Goal: Task Accomplishment & Management: Manage account settings

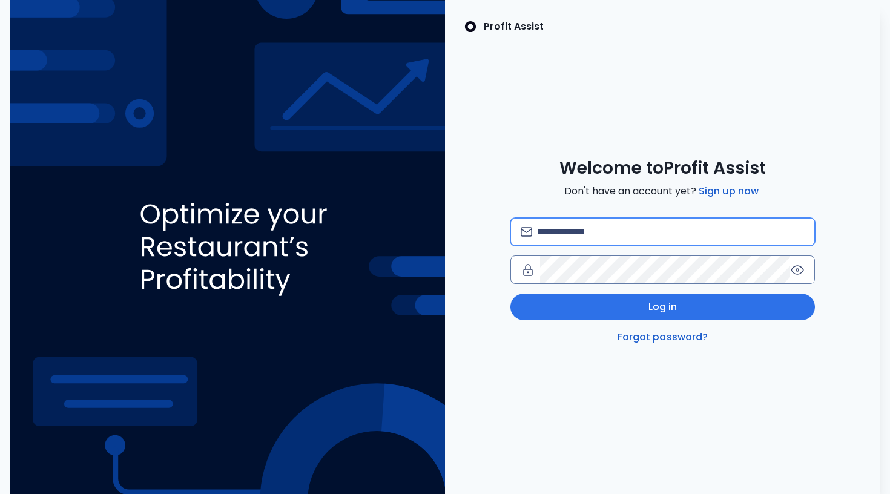
type input "**********"
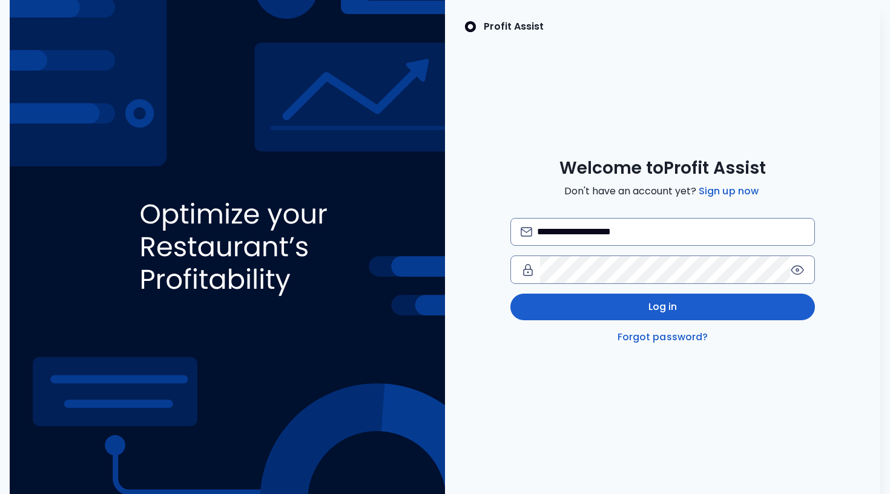
click at [605, 301] on button "Log in" at bounding box center [662, 307] width 304 height 27
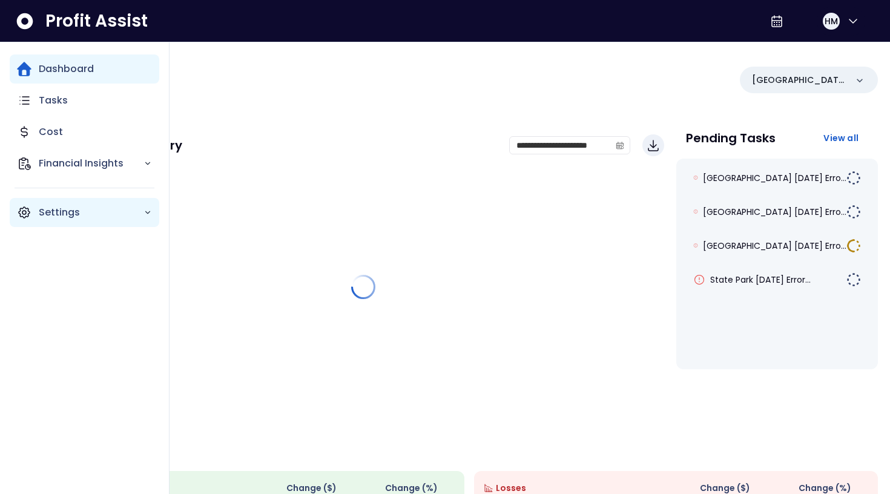
click at [25, 210] on icon "Main navigation" at bounding box center [24, 212] width 15 height 15
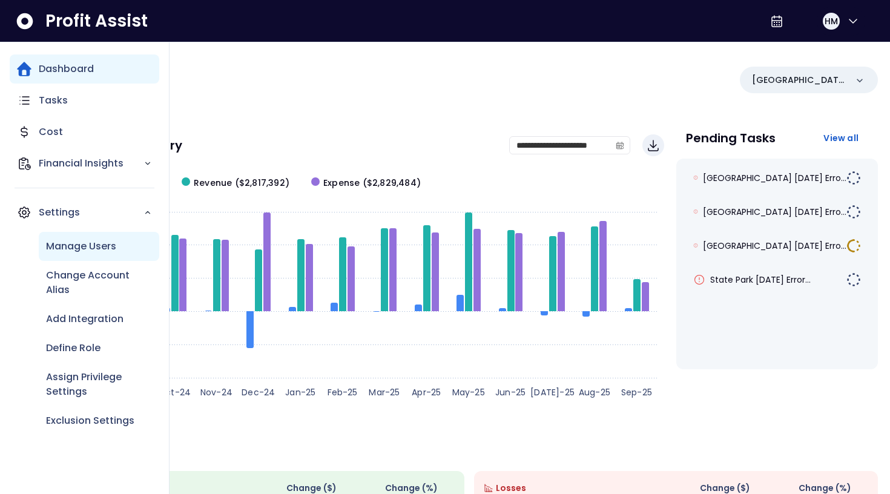
click at [100, 247] on p "Manage Users" at bounding box center [81, 246] width 70 height 15
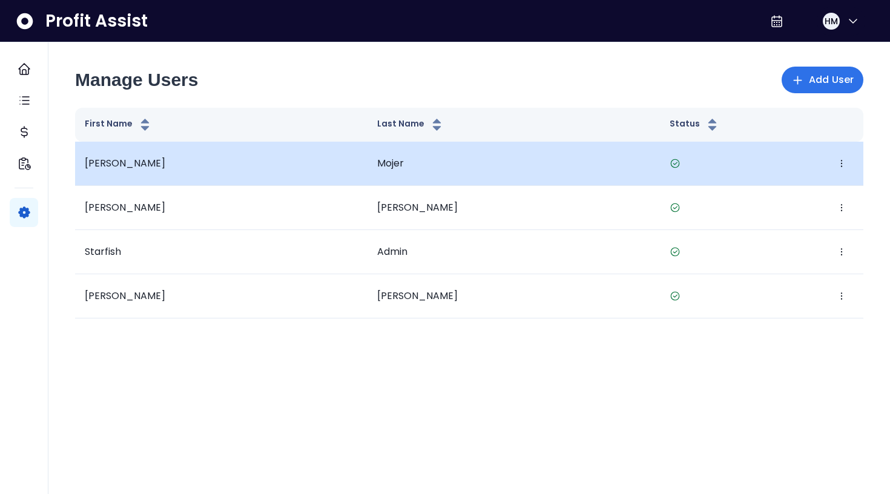
click at [106, 160] on span "[PERSON_NAME]" at bounding box center [125, 163] width 81 height 14
click at [840, 161] on icon "button" at bounding box center [842, 164] width 10 height 10
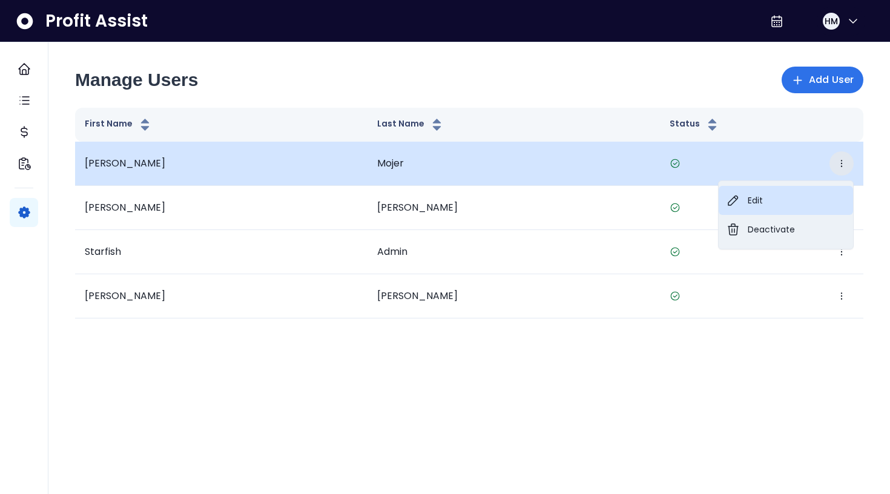
click at [765, 198] on button "Edit" at bounding box center [786, 200] width 134 height 29
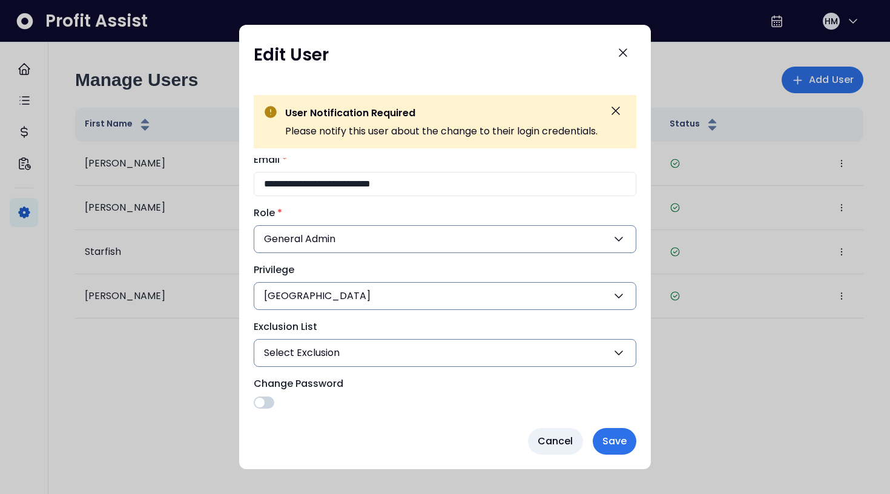
scroll to position [68, 0]
click at [492, 353] on button "Select Exclusion" at bounding box center [445, 353] width 383 height 28
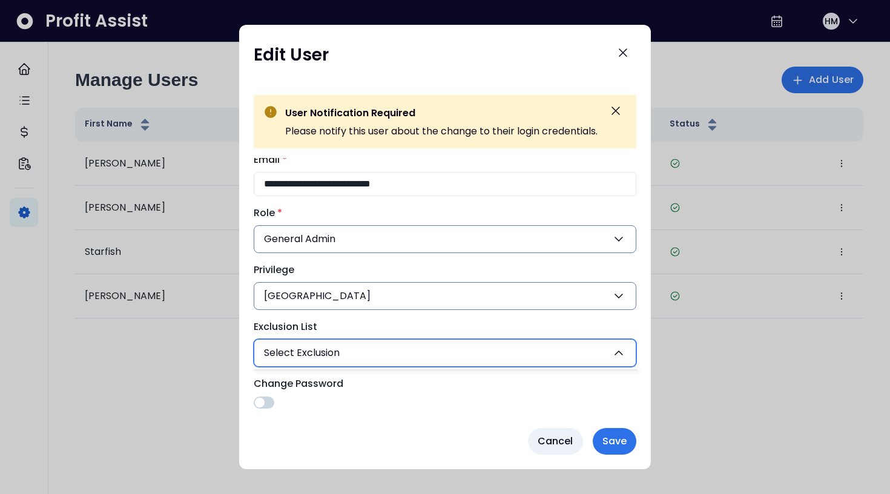
click at [492, 353] on button "Select Exclusion" at bounding box center [445, 353] width 383 height 28
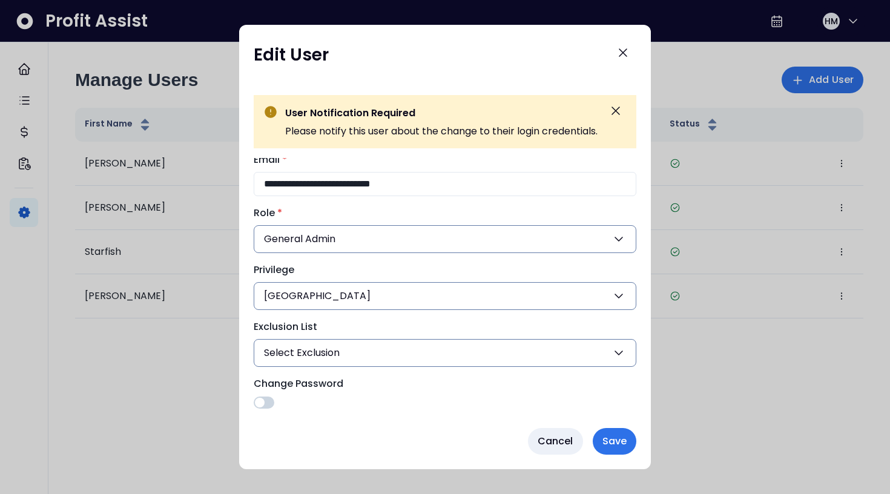
click at [554, 356] on button "Select Exclusion" at bounding box center [445, 353] width 383 height 28
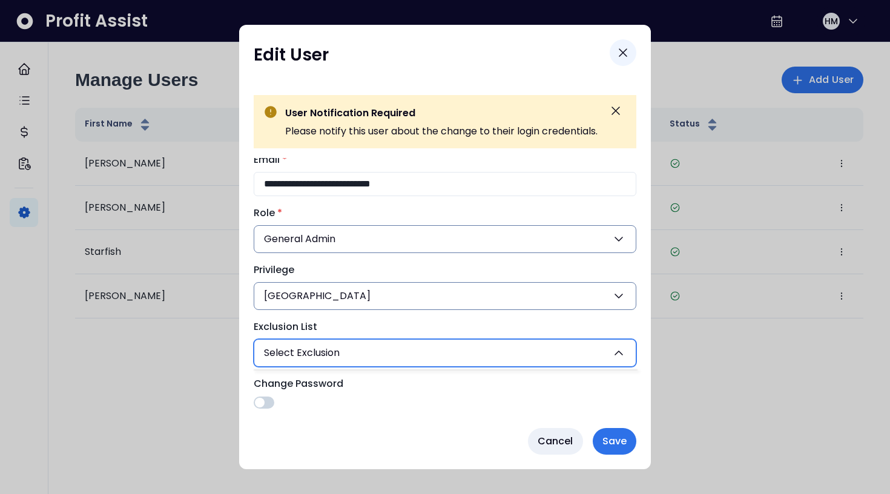
click at [630, 54] on icon "Close" at bounding box center [623, 52] width 15 height 15
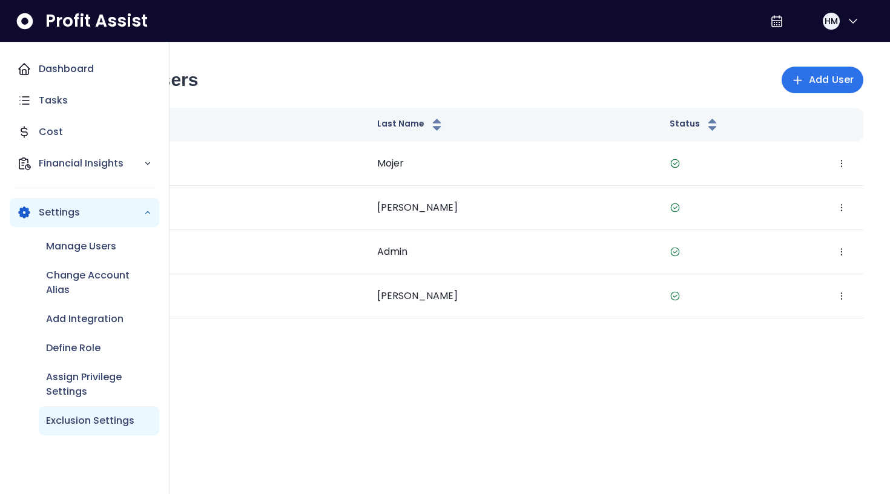
click at [82, 421] on p "Exclusion Settings" at bounding box center [90, 420] width 88 height 15
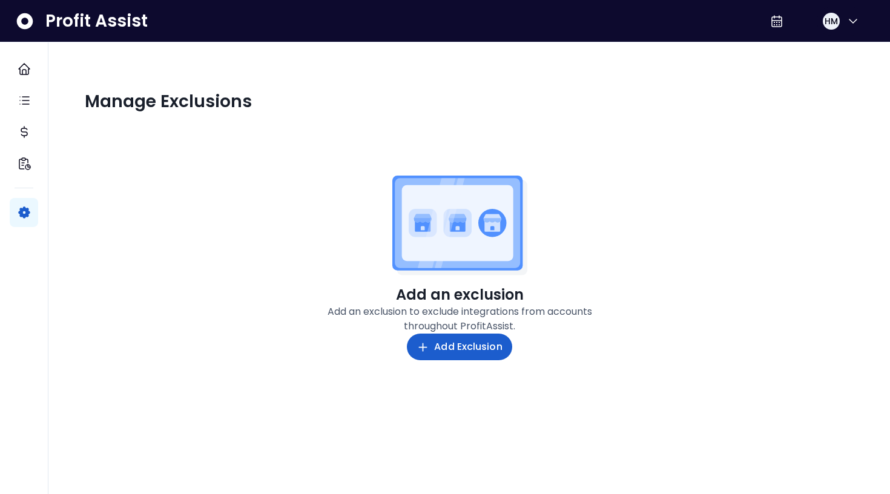
click at [460, 352] on span "Add Exclusion" at bounding box center [468, 347] width 68 height 15
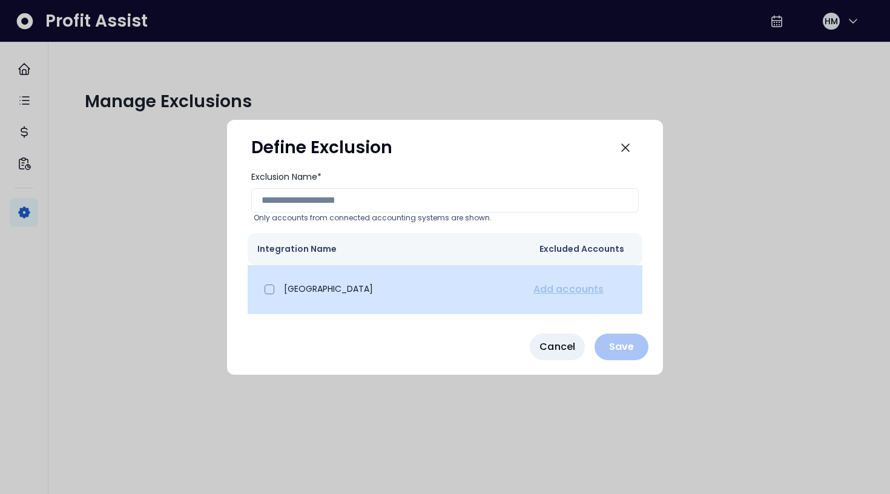
click at [298, 294] on p "[GEOGRAPHIC_DATA]" at bounding box center [328, 289] width 89 height 13
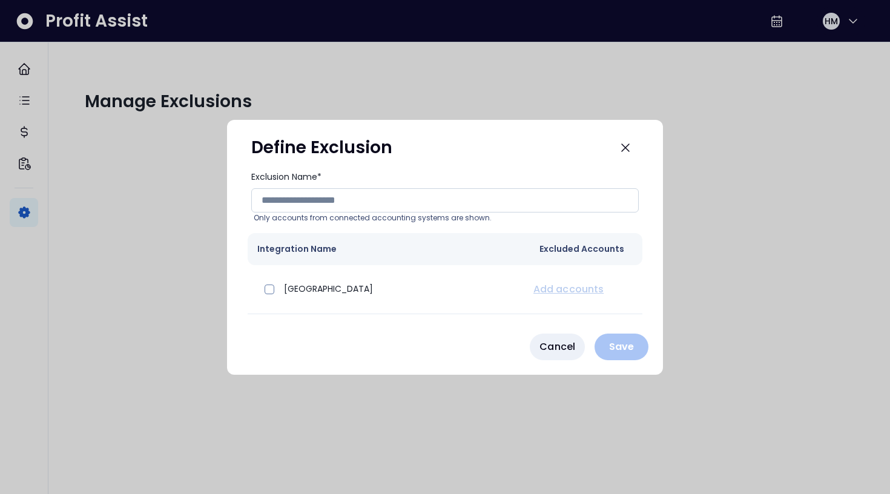
click at [303, 199] on input "Exclusion Name*" at bounding box center [444, 200] width 387 height 24
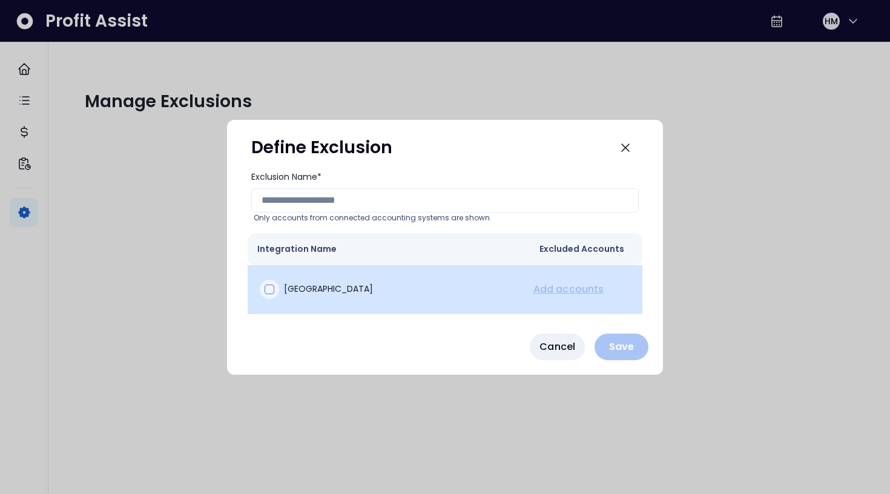
click at [269, 291] on span at bounding box center [270, 290] width 10 height 10
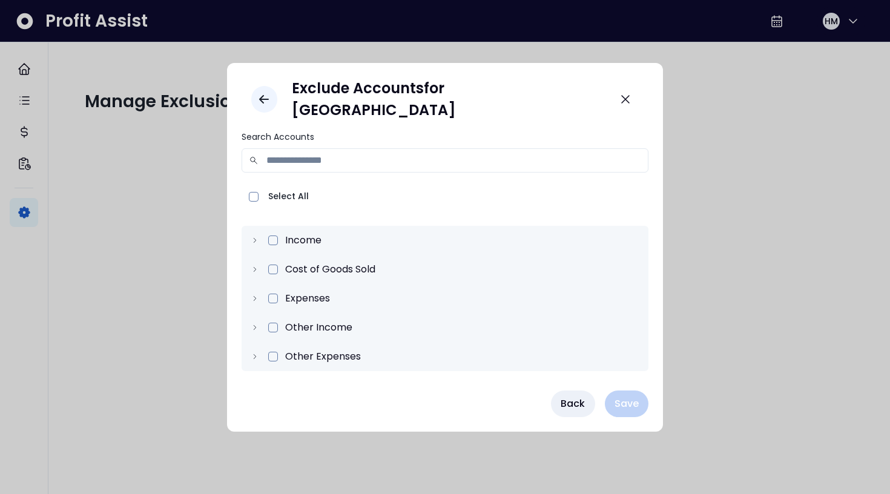
click at [271, 96] on icon "Go back" at bounding box center [264, 99] width 15 height 15
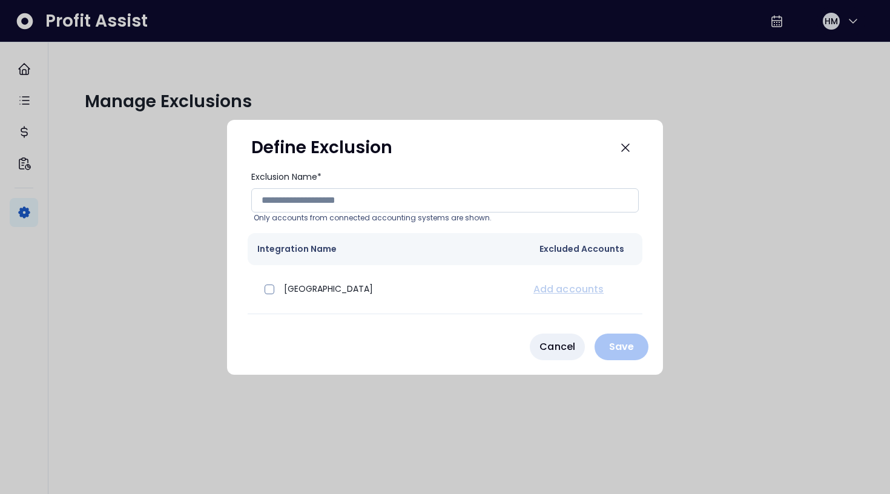
click at [334, 203] on input "Exclusion Name*" at bounding box center [444, 200] width 387 height 24
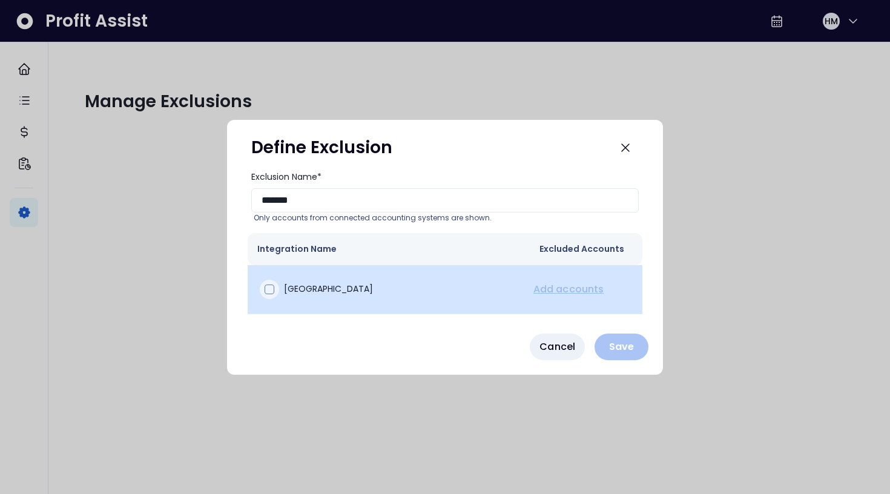
type input "*******"
click at [268, 295] on div at bounding box center [269, 289] width 19 height 19
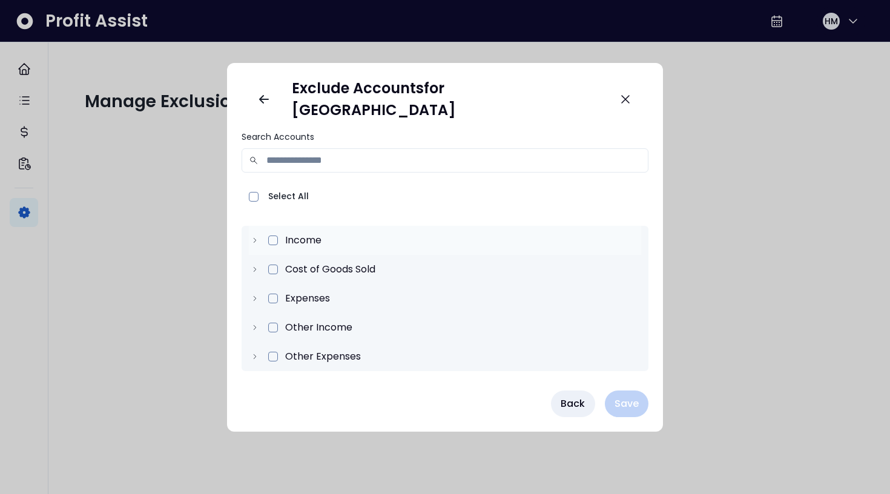
click at [256, 238] on icon at bounding box center [255, 240] width 2 height 4
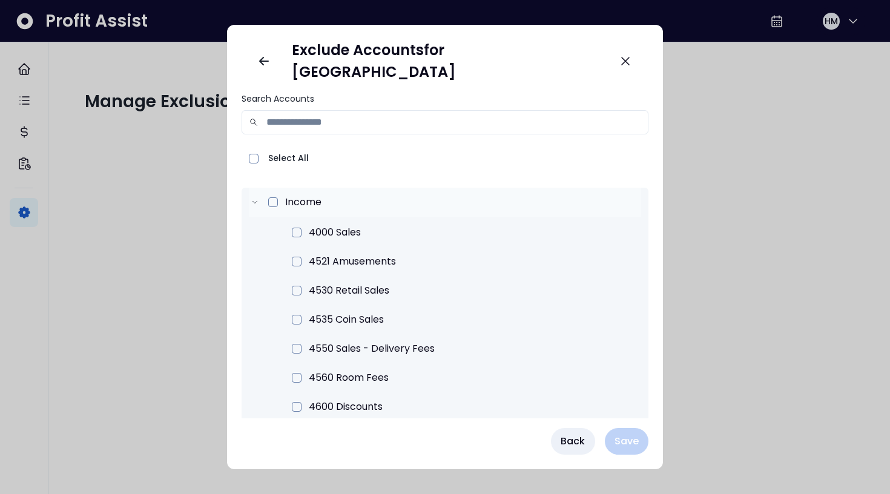
click at [259, 198] on icon at bounding box center [255, 202] width 8 height 8
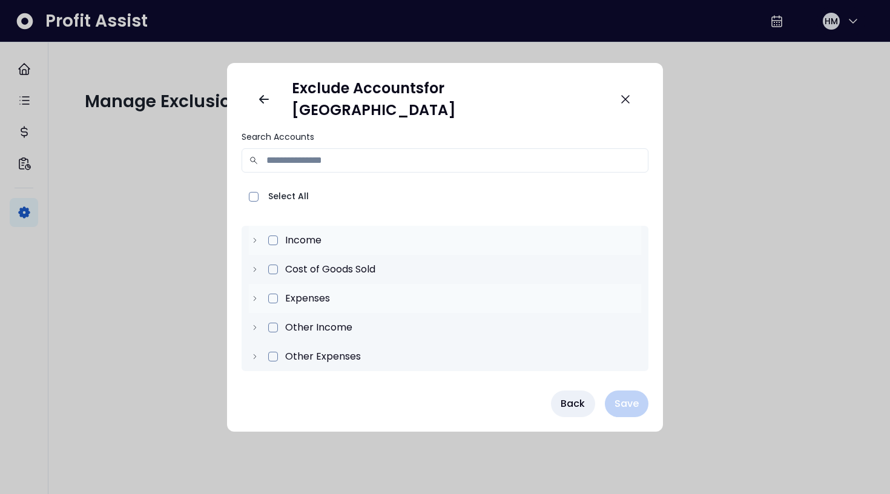
click at [259, 294] on icon at bounding box center [255, 298] width 8 height 8
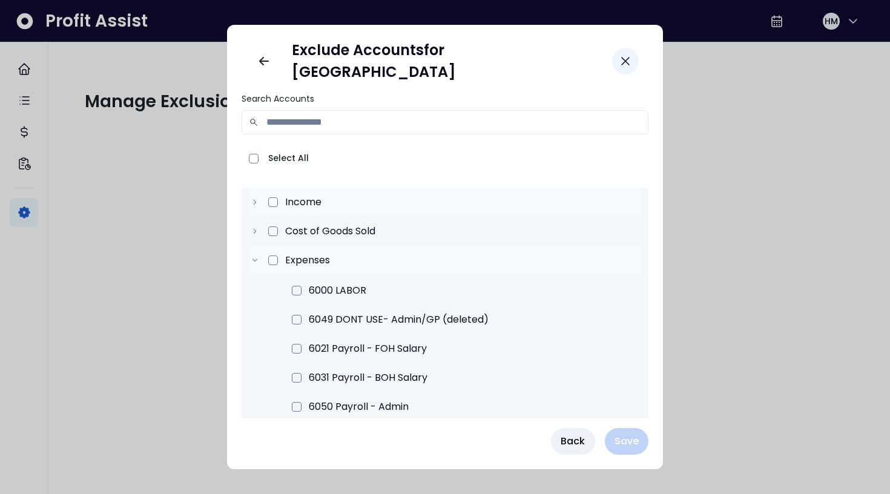
click at [618, 54] on icon "Close" at bounding box center [625, 61] width 15 height 15
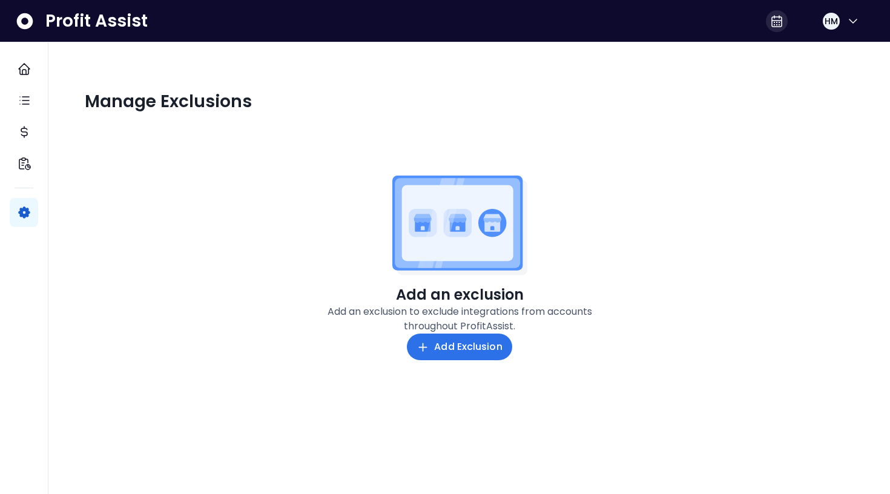
click at [776, 20] on icon at bounding box center [777, 21] width 10 height 11
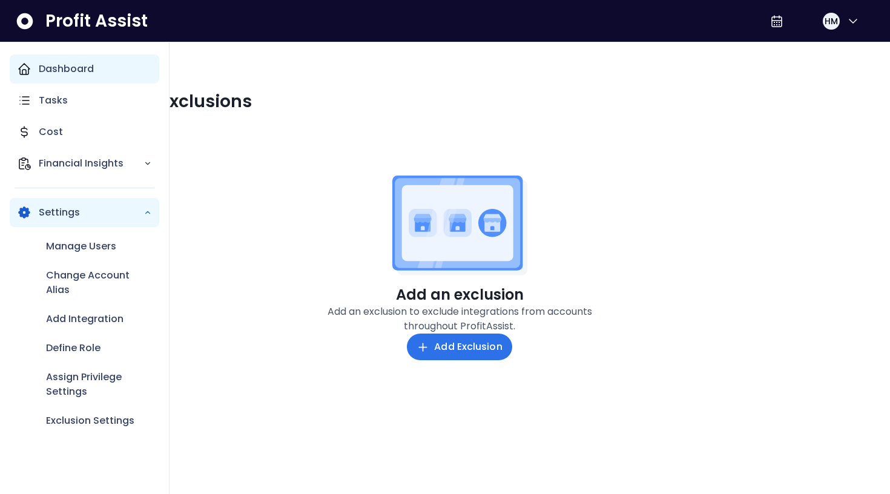
click at [36, 68] on div "Dashboard" at bounding box center [85, 68] width 150 height 29
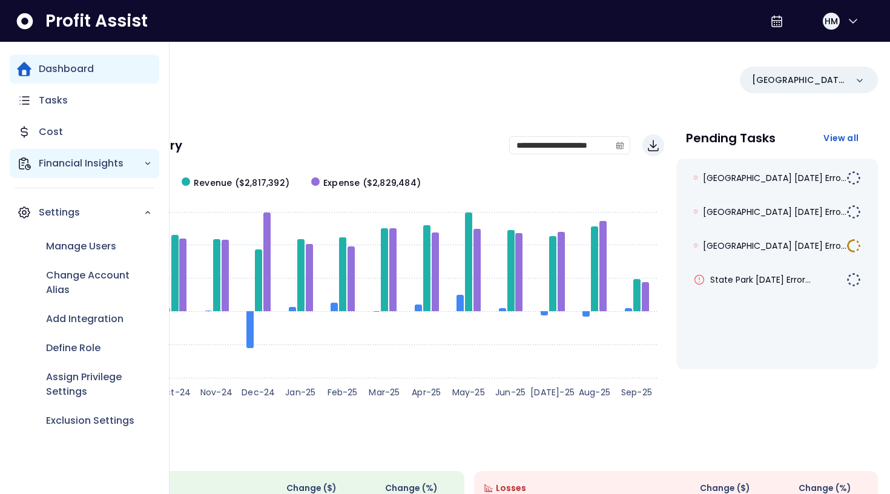
click at [71, 154] on div "Financial Insights" at bounding box center [85, 163] width 150 height 29
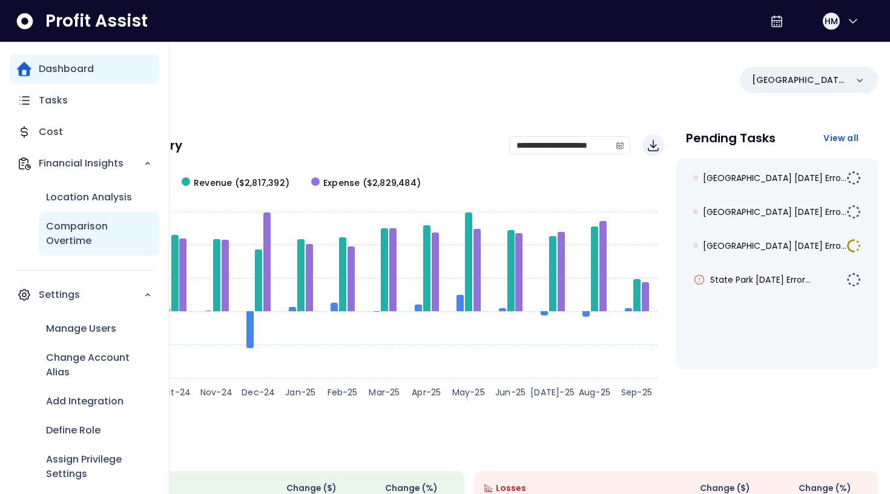
click at [85, 225] on p "Comparison Overtime" at bounding box center [99, 233] width 106 height 29
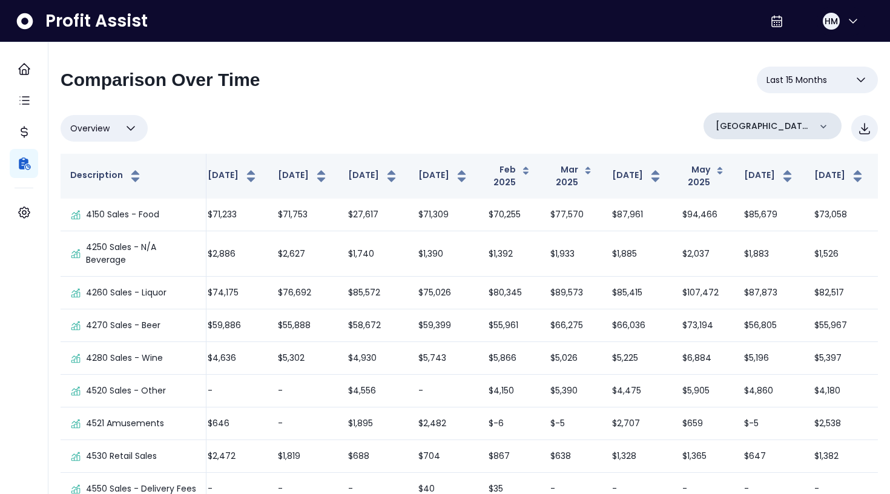
click at [814, 132] on div "[GEOGRAPHIC_DATA]" at bounding box center [772, 126] width 138 height 27
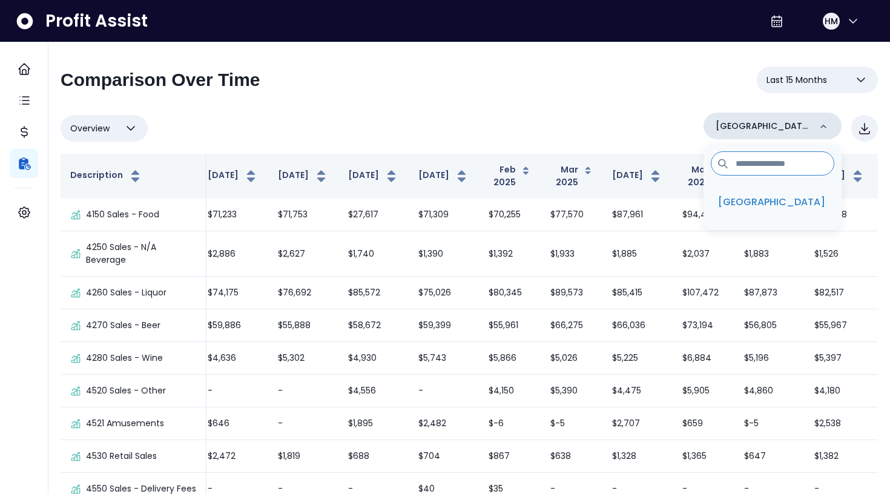
click at [814, 128] on div "[GEOGRAPHIC_DATA]" at bounding box center [772, 126] width 138 height 27
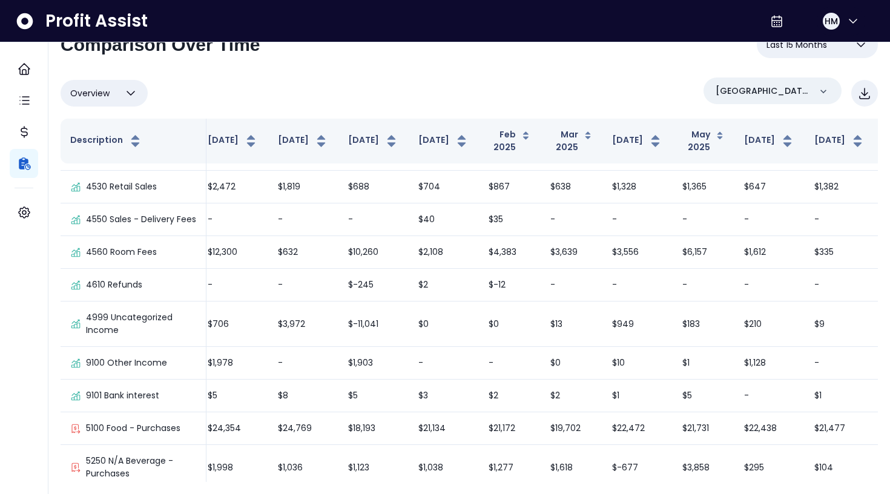
scroll to position [35, 0]
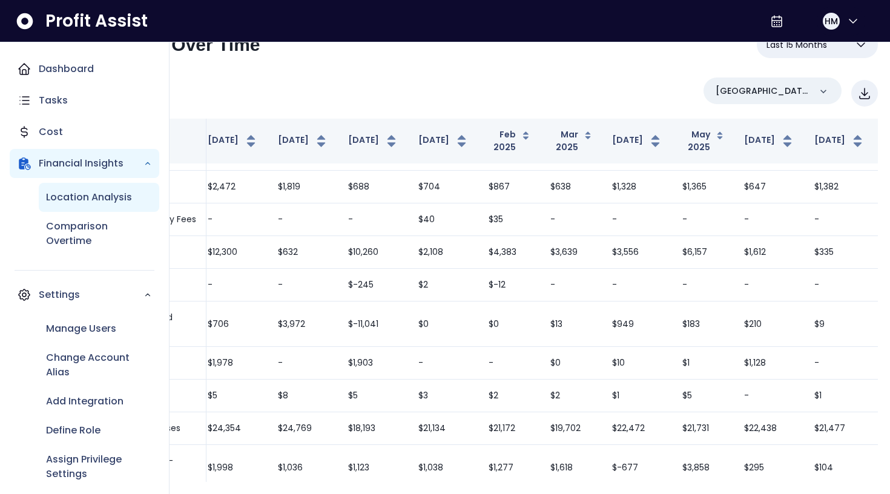
click at [97, 192] on p "Location Analysis" at bounding box center [89, 197] width 86 height 15
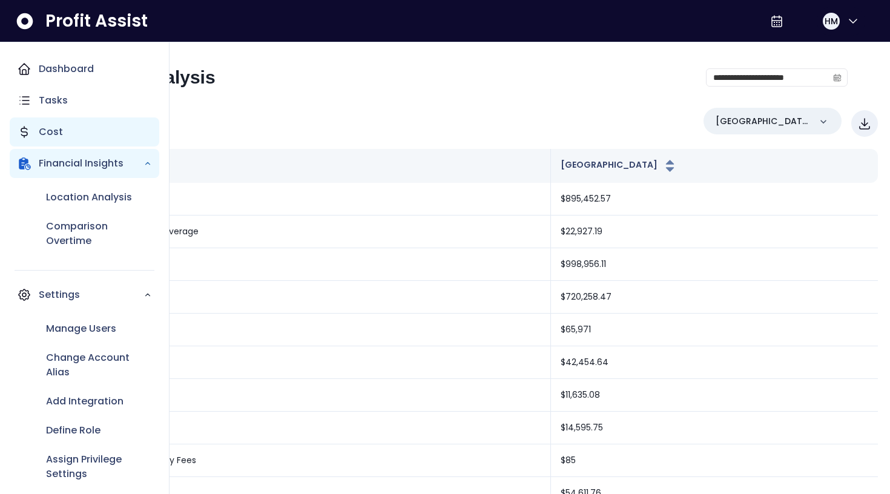
click at [57, 130] on p "Cost" at bounding box center [51, 132] width 24 height 15
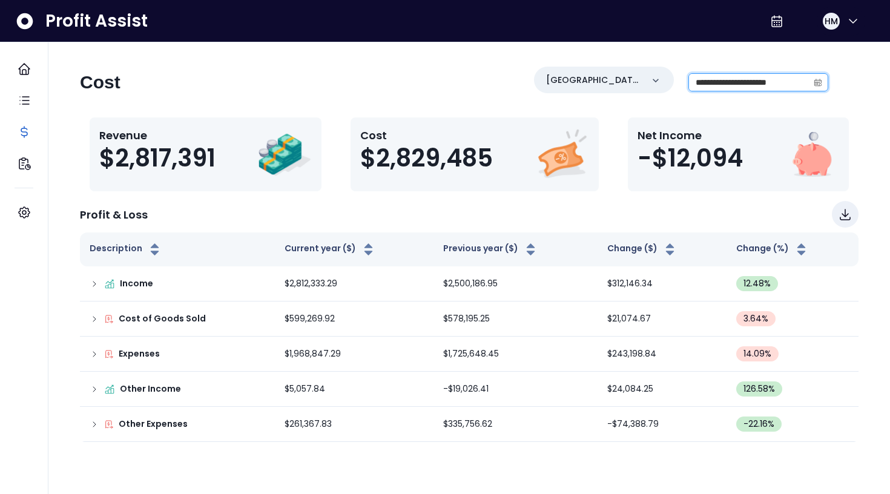
click at [769, 84] on input "**********" at bounding box center [748, 82] width 119 height 17
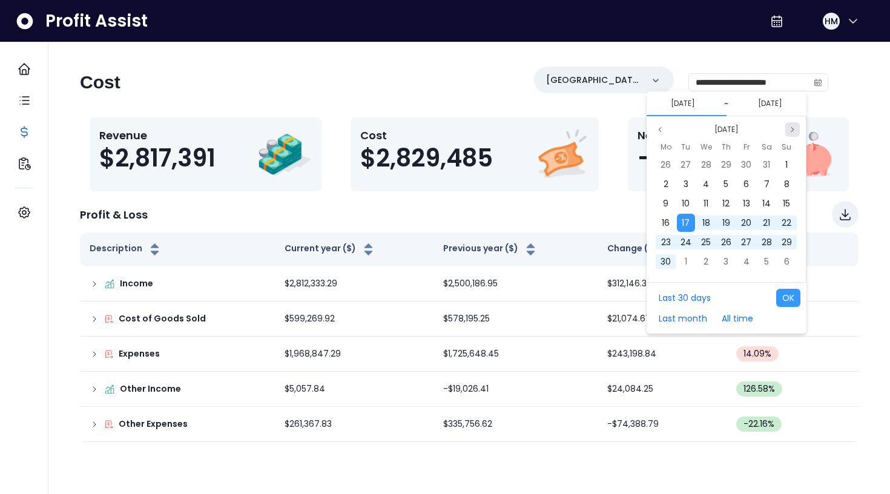
click at [791, 127] on icon "page next" at bounding box center [792, 129] width 7 height 7
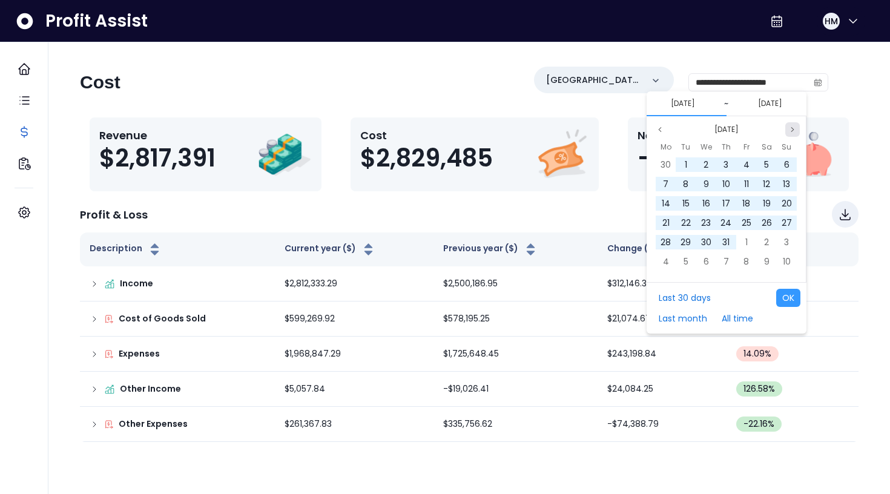
click at [791, 127] on icon "page next" at bounding box center [792, 129] width 7 height 7
click at [708, 165] on div "1" at bounding box center [706, 165] width 18 height 18
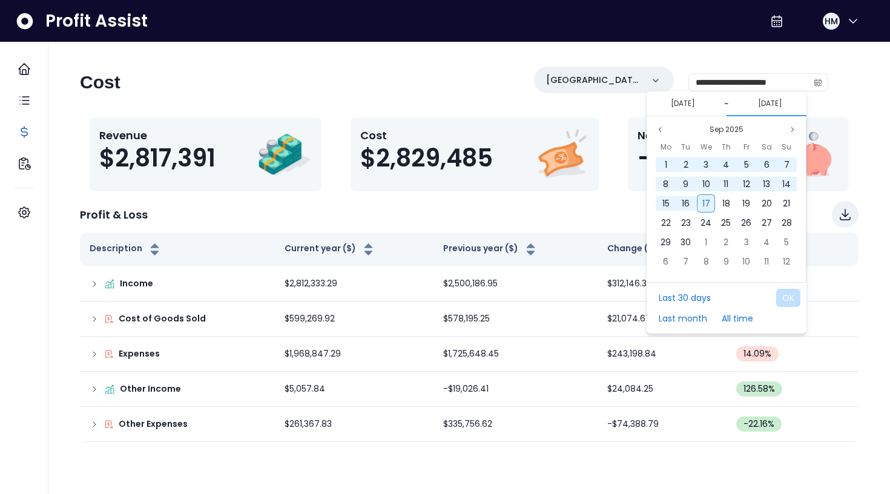
click at [706, 200] on span "17" at bounding box center [706, 203] width 8 height 12
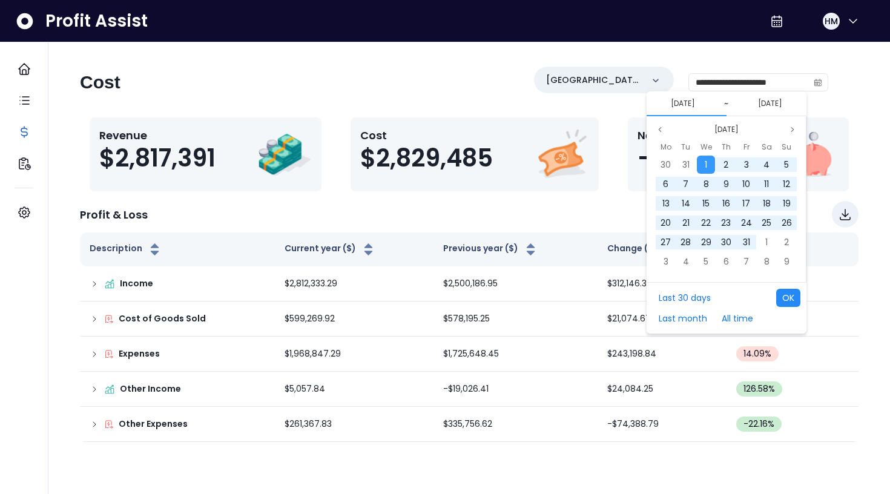
click at [791, 297] on button "OK" at bounding box center [788, 298] width 24 height 18
type input "**********"
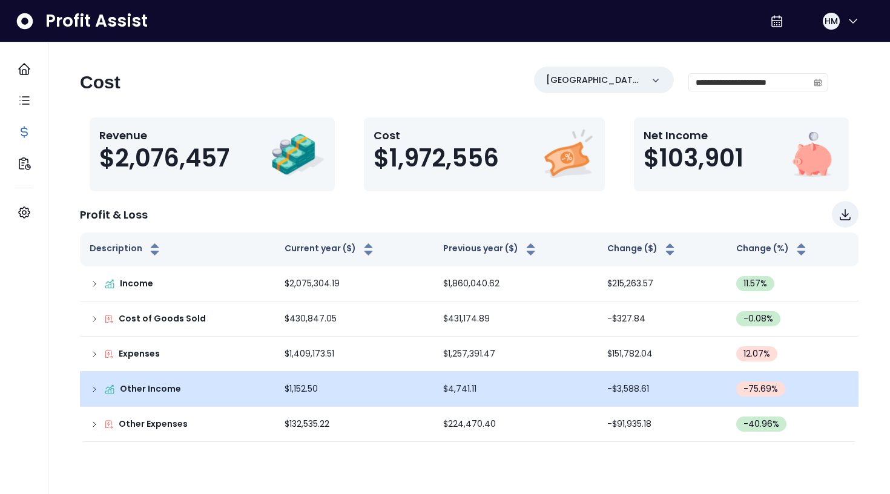
click at [93, 393] on icon at bounding box center [95, 389] width 10 height 10
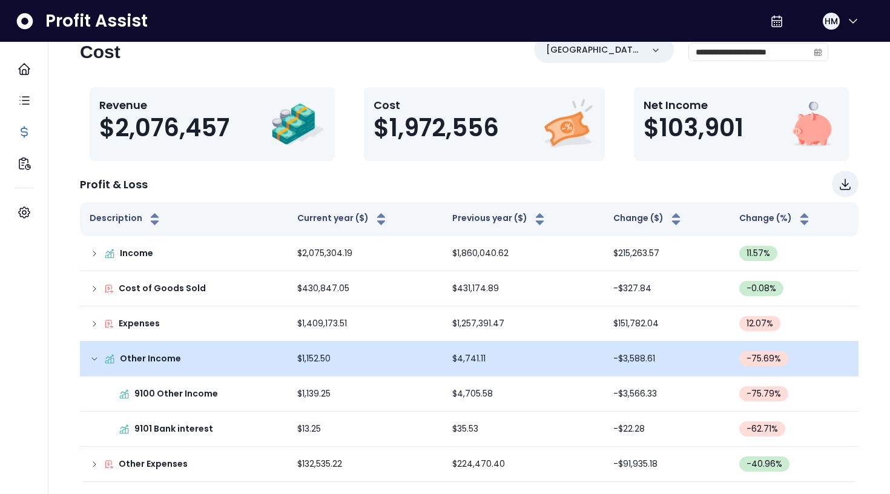
scroll to position [30, 0]
click at [98, 360] on icon at bounding box center [95, 359] width 10 height 10
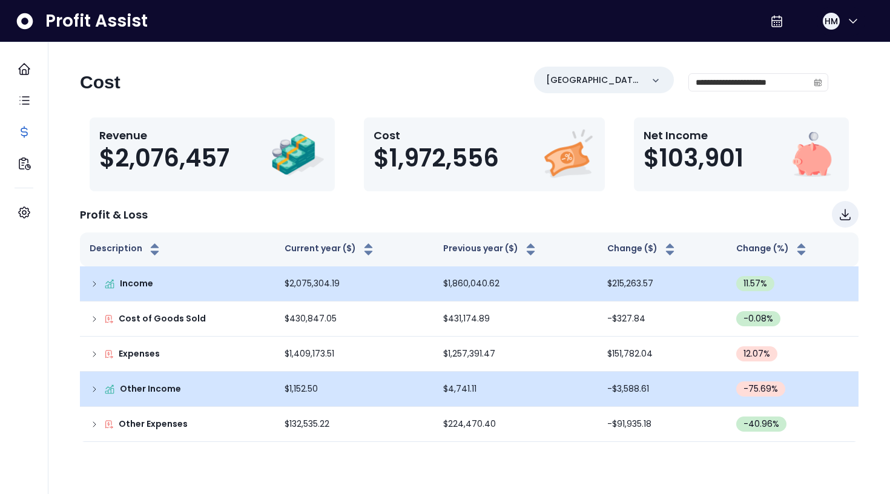
click at [96, 281] on icon at bounding box center [95, 284] width 10 height 10
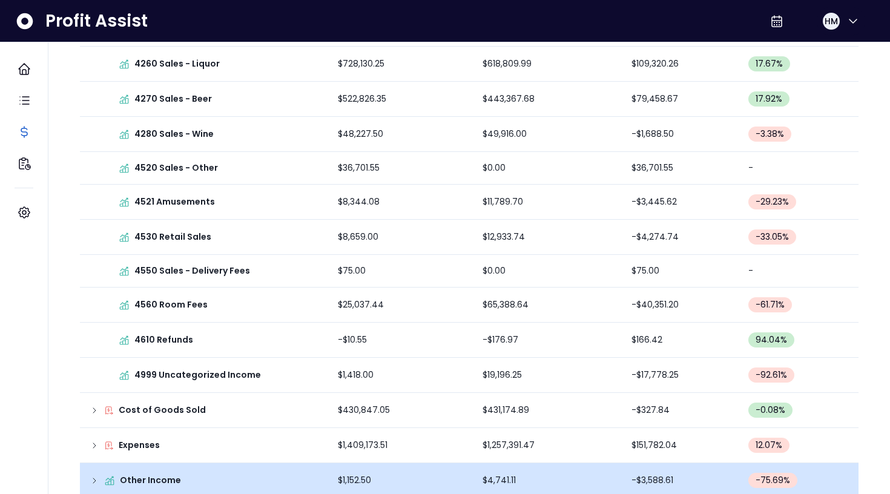
scroll to position [326, 0]
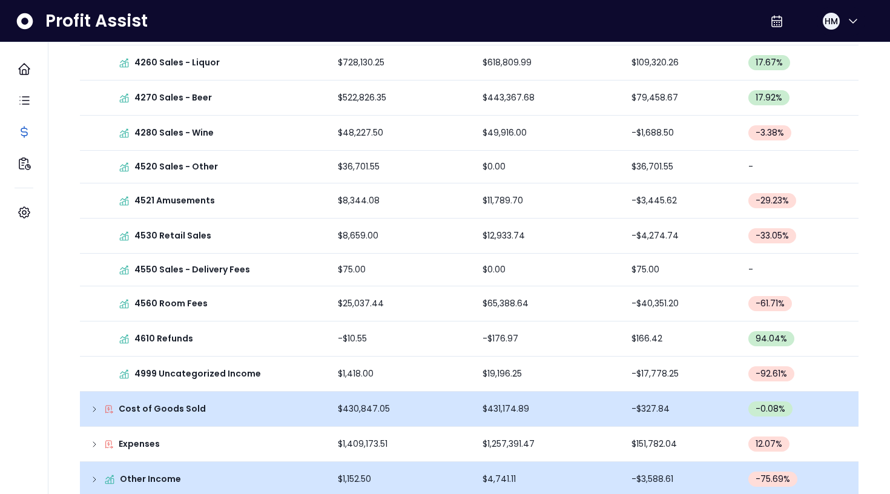
click at [93, 407] on icon at bounding box center [94, 409] width 2 height 5
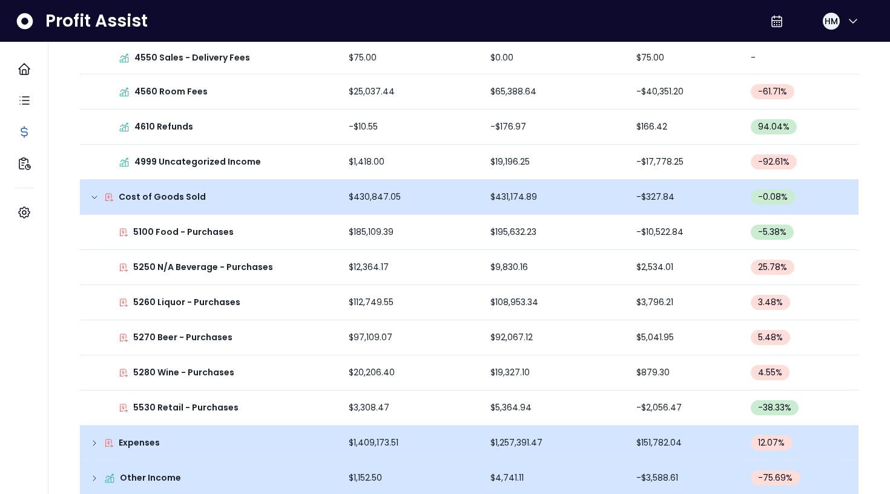
scroll to position [539, 0]
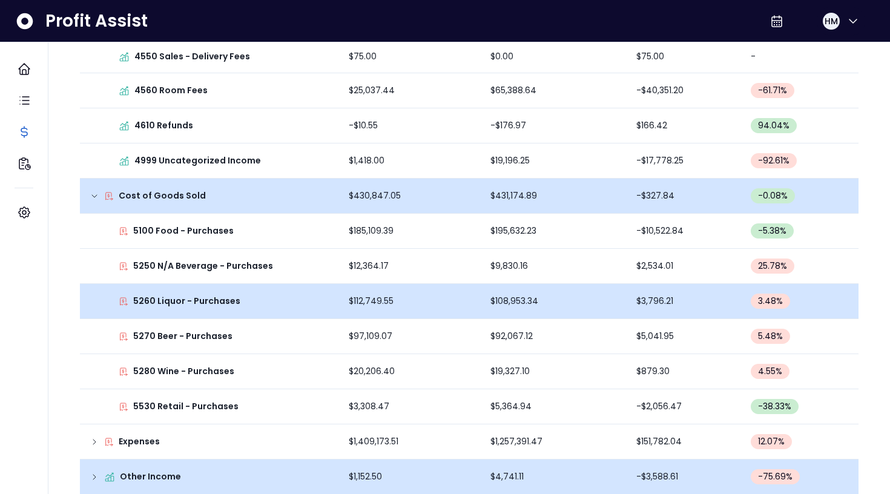
click at [729, 301] on td "$3,796.21" at bounding box center [684, 301] width 114 height 35
click at [604, 301] on td "$108,953.34" at bounding box center [554, 301] width 146 height 35
click at [137, 293] on td "5260 Liquor - Purchases" at bounding box center [209, 301] width 259 height 35
click at [121, 300] on icon at bounding box center [124, 302] width 10 height 10
click at [135, 301] on p "5260 Liquor - Purchases" at bounding box center [186, 301] width 107 height 13
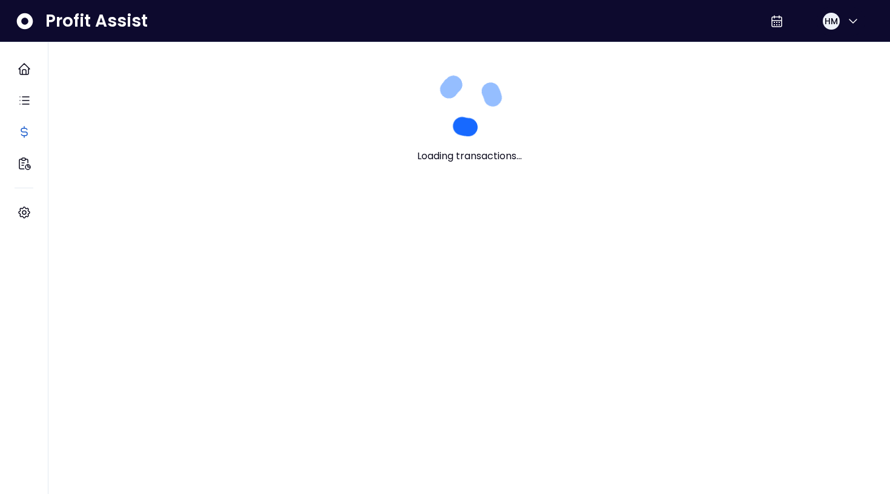
scroll to position [0, 0]
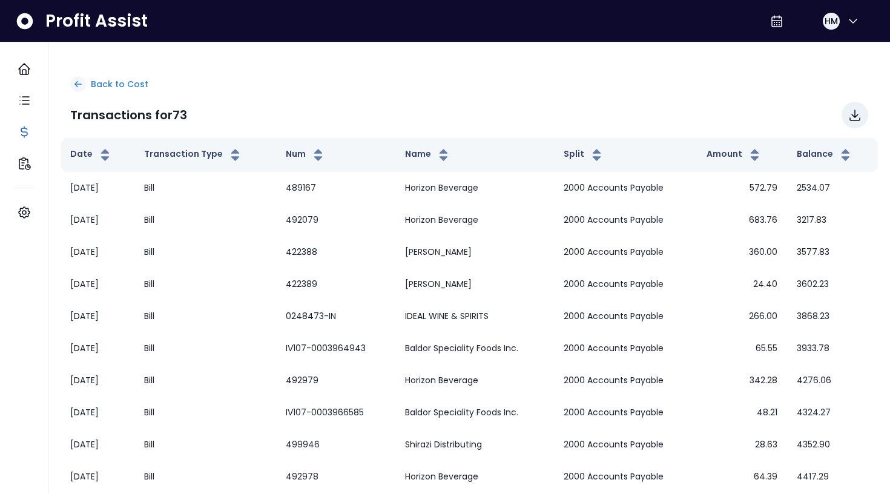
click at [75, 84] on icon at bounding box center [78, 84] width 7 height 5
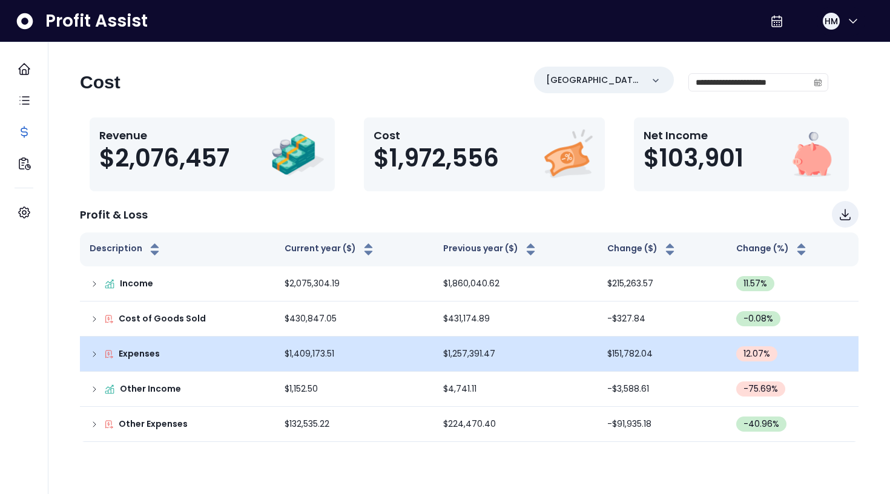
click at [91, 347] on td "Expenses" at bounding box center [177, 354] width 195 height 35
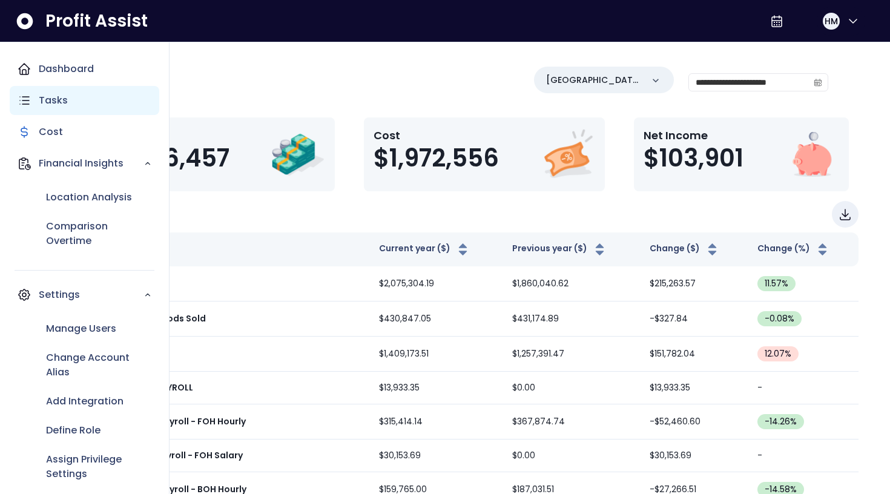
click at [50, 101] on p "Tasks" at bounding box center [53, 100] width 29 height 15
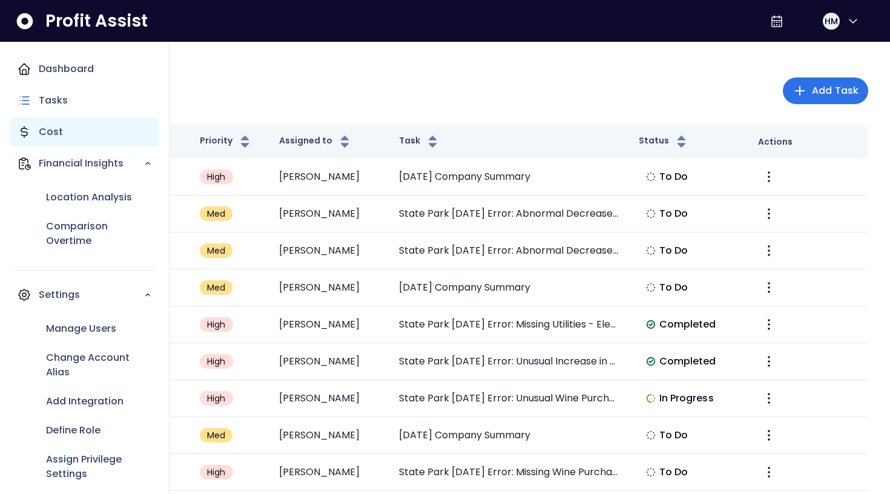
click at [46, 131] on p "Cost" at bounding box center [51, 132] width 24 height 15
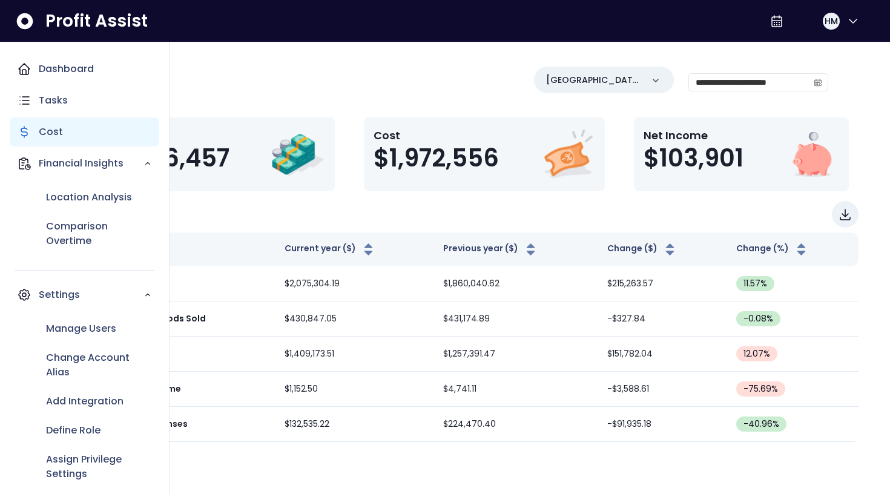
click at [70, 130] on div "Cost" at bounding box center [85, 131] width 150 height 29
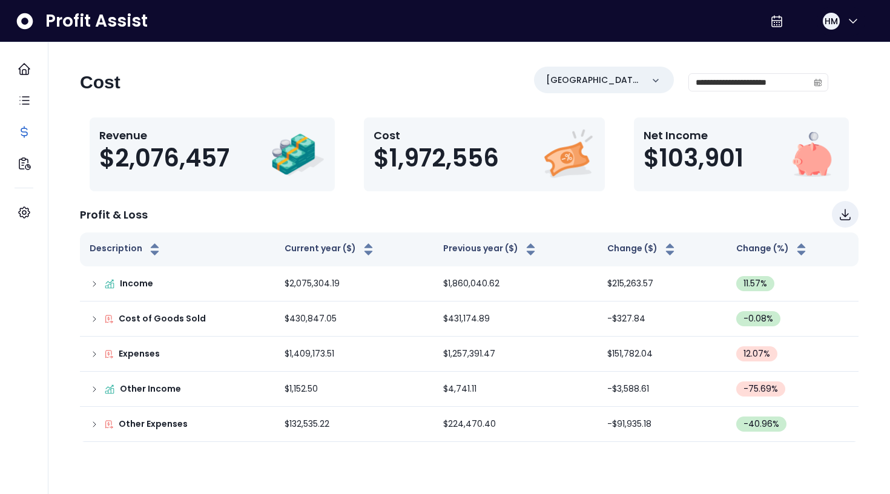
click at [245, 104] on div "**********" at bounding box center [454, 87] width 748 height 41
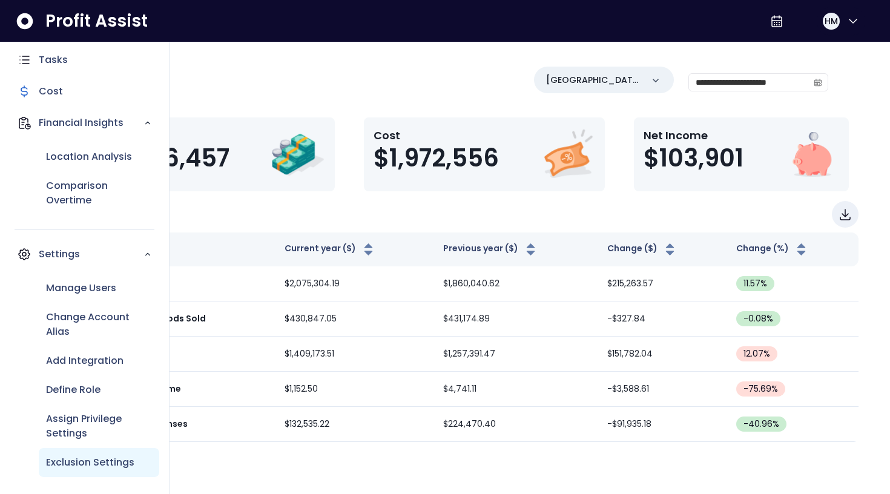
scroll to position [41, 0]
click at [81, 462] on p "Exclusion Settings" at bounding box center [90, 462] width 88 height 15
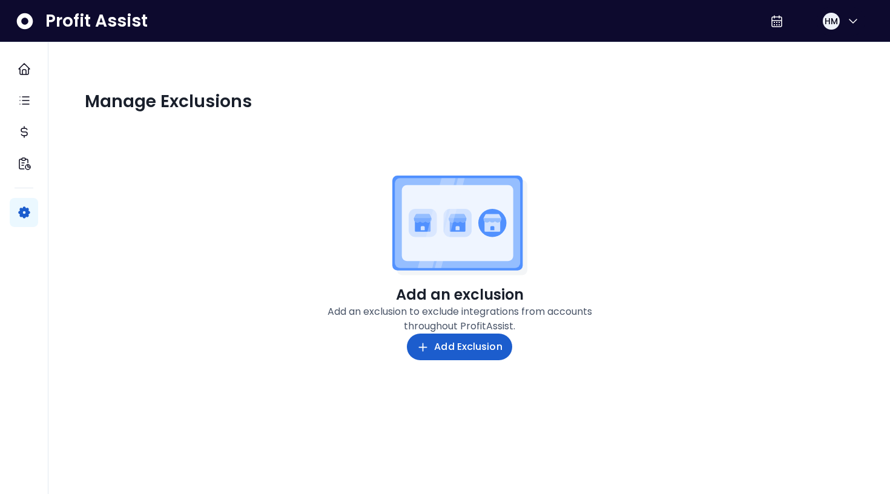
click at [462, 346] on span "Add Exclusion" at bounding box center [468, 347] width 68 height 15
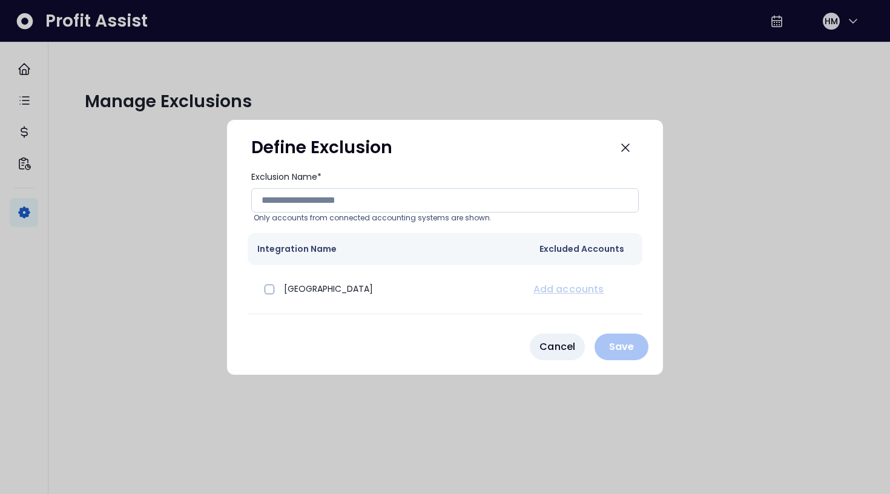
click at [300, 199] on input "Exclusion Name*" at bounding box center [444, 200] width 387 height 24
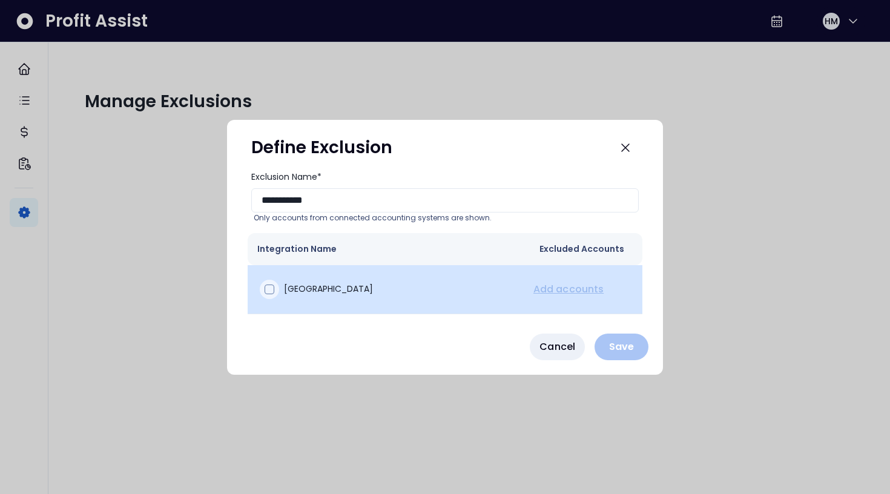
type input "**********"
click at [269, 289] on span at bounding box center [270, 290] width 10 height 10
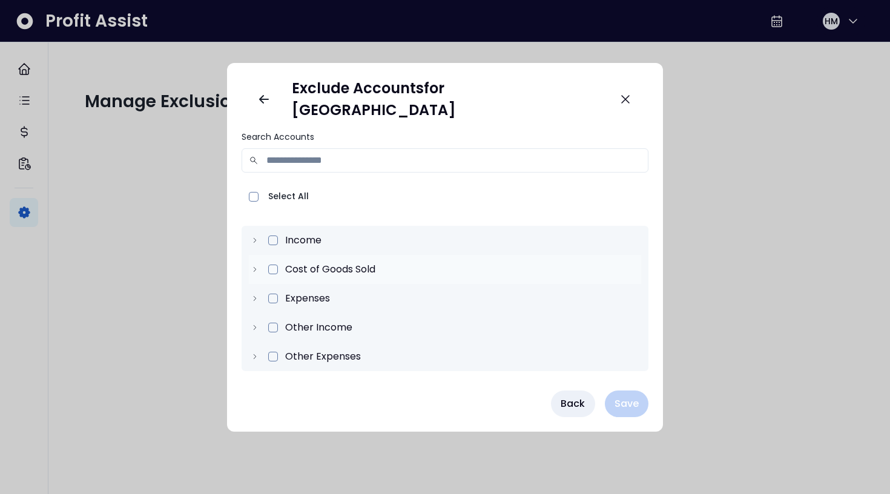
click at [259, 265] on icon at bounding box center [255, 269] width 8 height 8
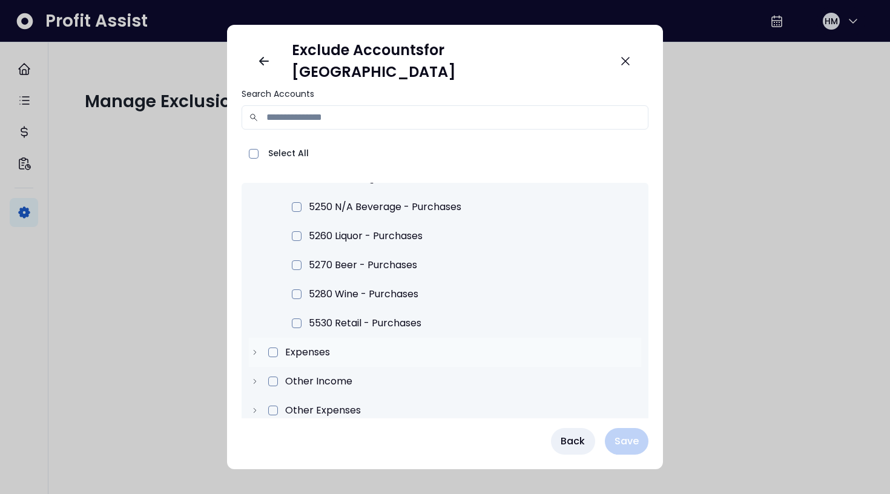
scroll to position [4, 0]
click at [259, 349] on icon at bounding box center [255, 353] width 8 height 8
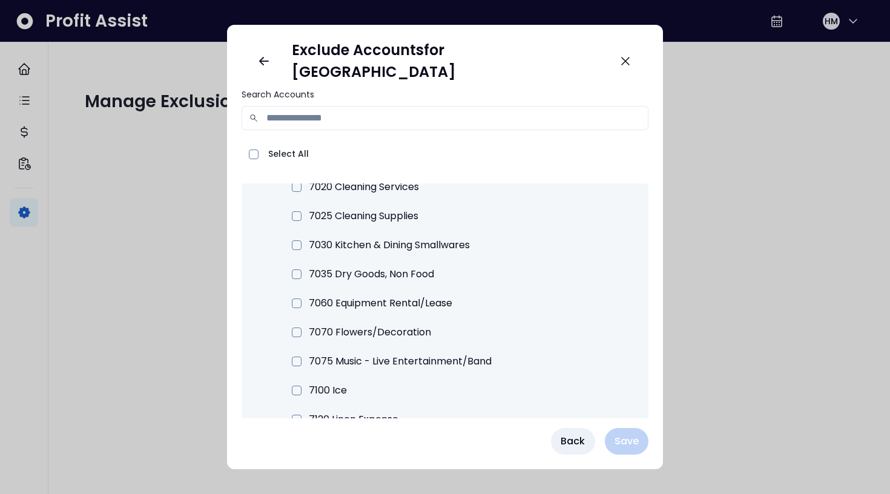
scroll to position [1097, 0]
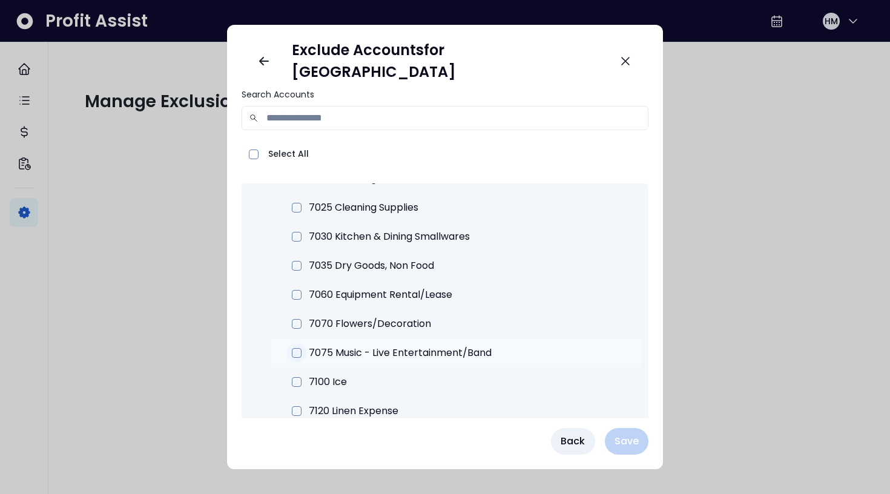
click at [301, 348] on span at bounding box center [297, 353] width 10 height 10
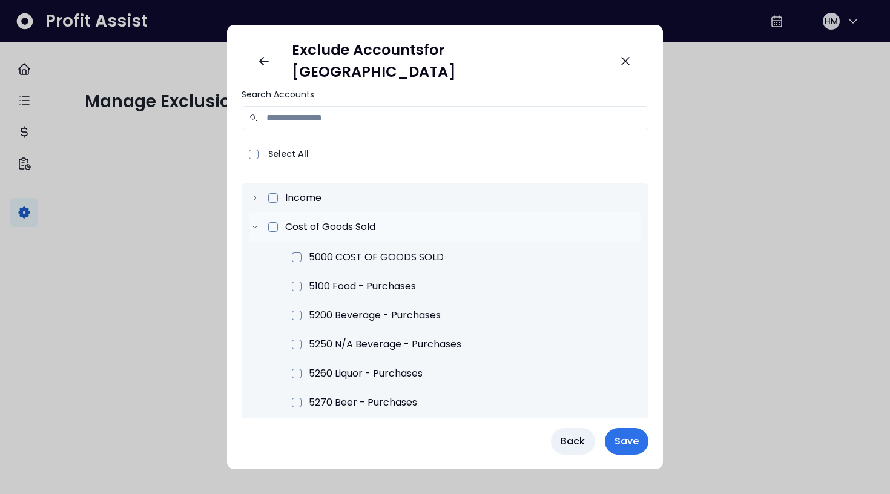
scroll to position [0, 0]
click at [258, 150] on span at bounding box center [254, 155] width 10 height 10
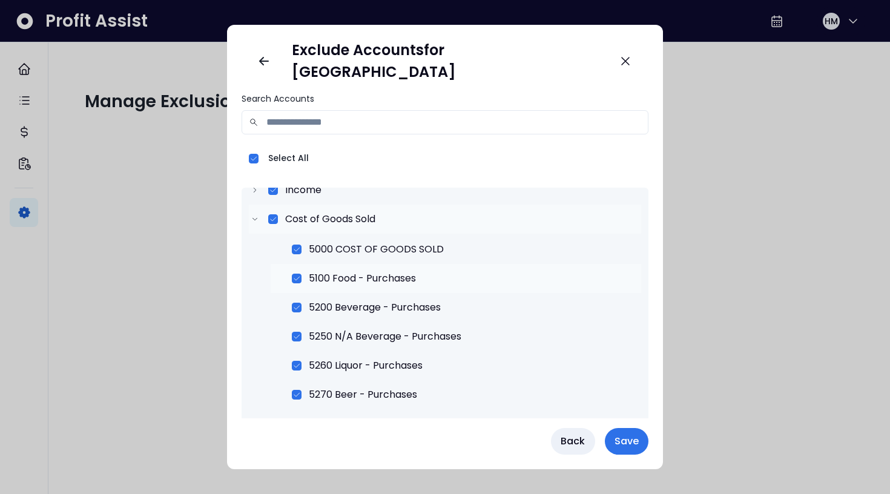
scroll to position [13, 0]
click at [301, 274] on icon at bounding box center [296, 278] width 8 height 8
click at [301, 303] on icon at bounding box center [296, 307] width 8 height 8
click at [301, 332] on icon at bounding box center [296, 336] width 8 height 8
click at [301, 361] on icon at bounding box center [296, 365] width 8 height 8
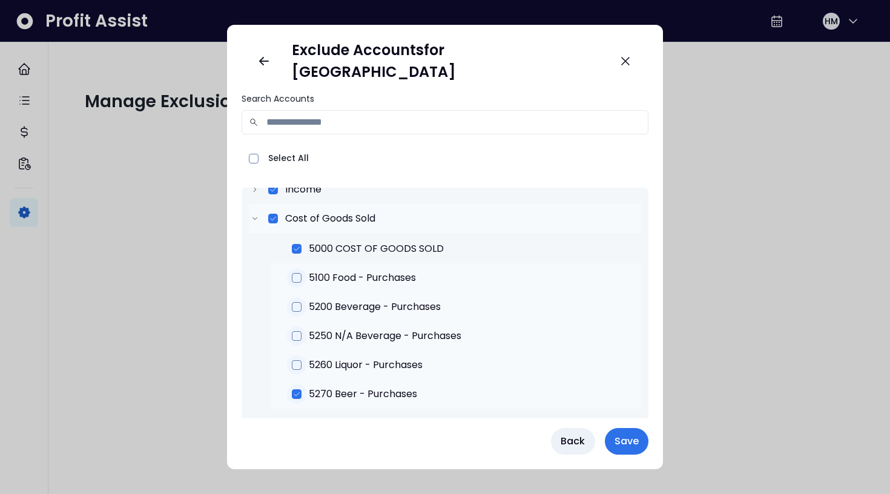
click at [301, 390] on icon at bounding box center [296, 394] width 8 height 8
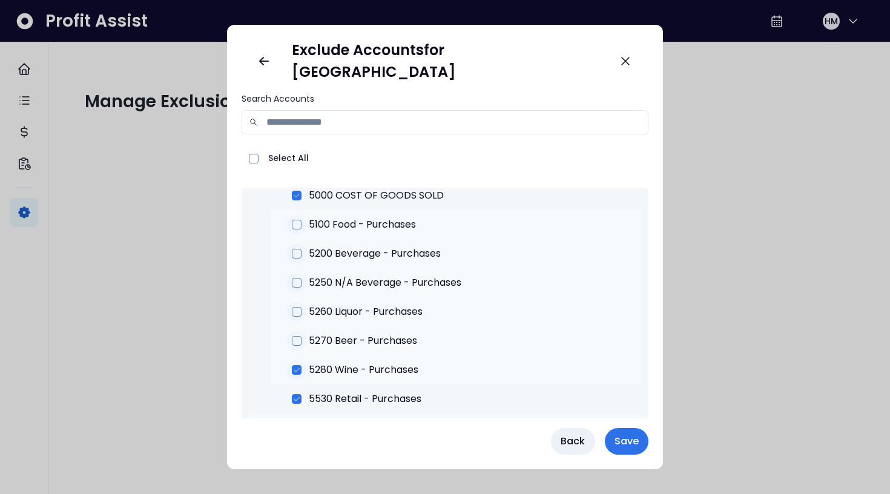
scroll to position [68, 0]
click at [301, 364] on icon at bounding box center [296, 368] width 8 height 8
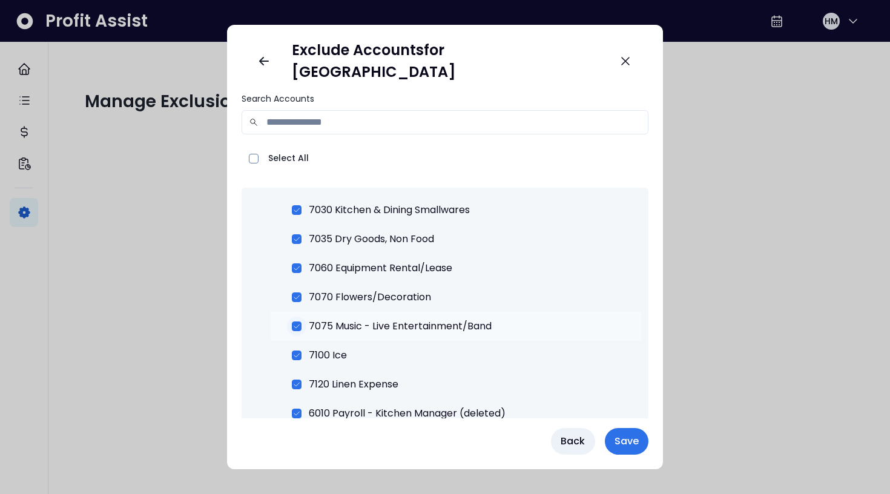
scroll to position [1130, 0]
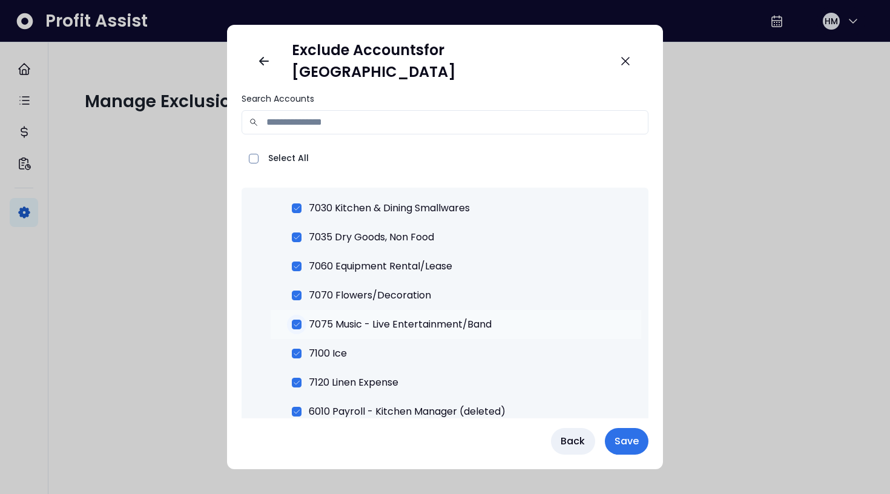
click at [301, 320] on icon at bounding box center [296, 324] width 8 height 8
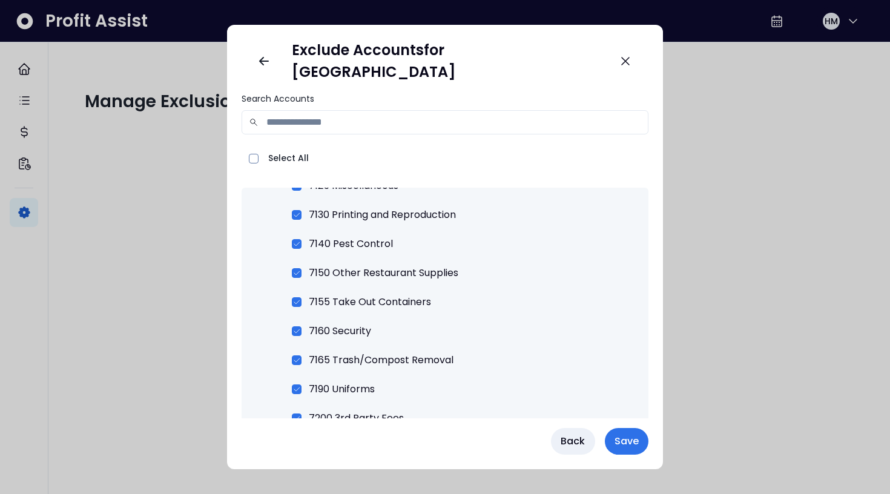
scroll to position [1389, 0]
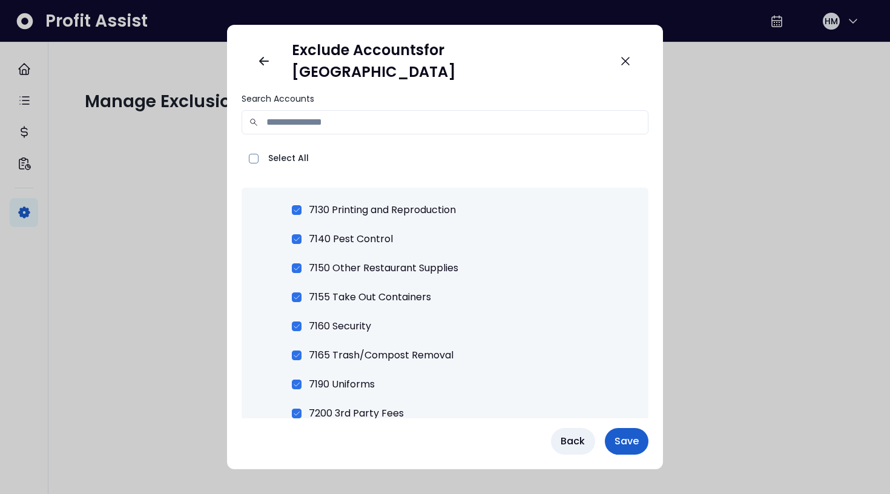
click at [614, 442] on span "Save" at bounding box center [626, 441] width 24 height 15
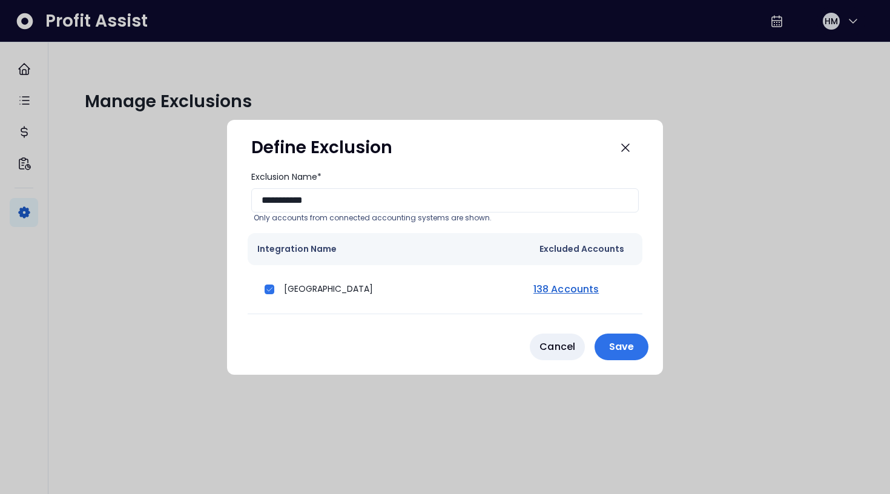
click at [631, 343] on p "Save" at bounding box center [621, 347] width 39 height 12
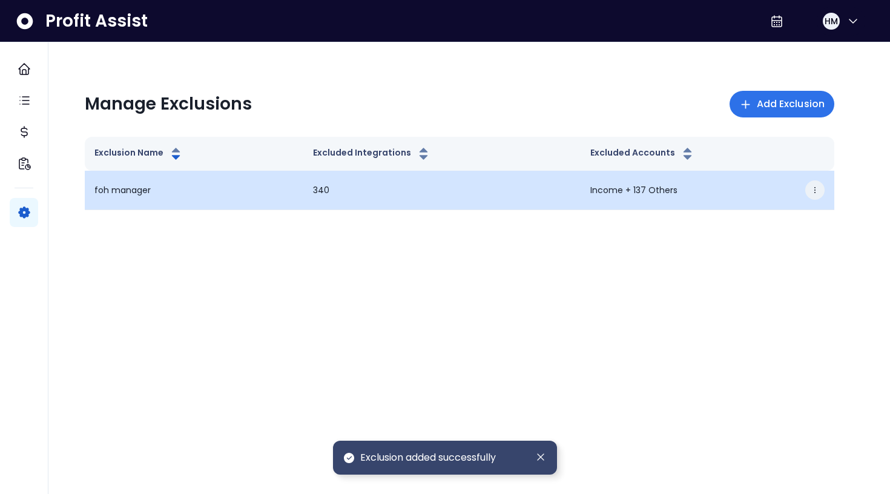
click at [821, 188] on button "button" at bounding box center [814, 189] width 19 height 19
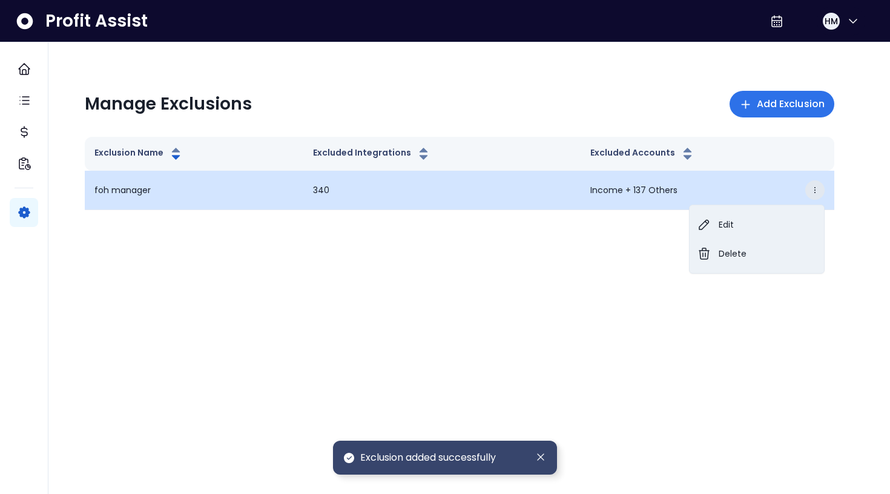
click at [821, 188] on button "button" at bounding box center [814, 189] width 19 height 19
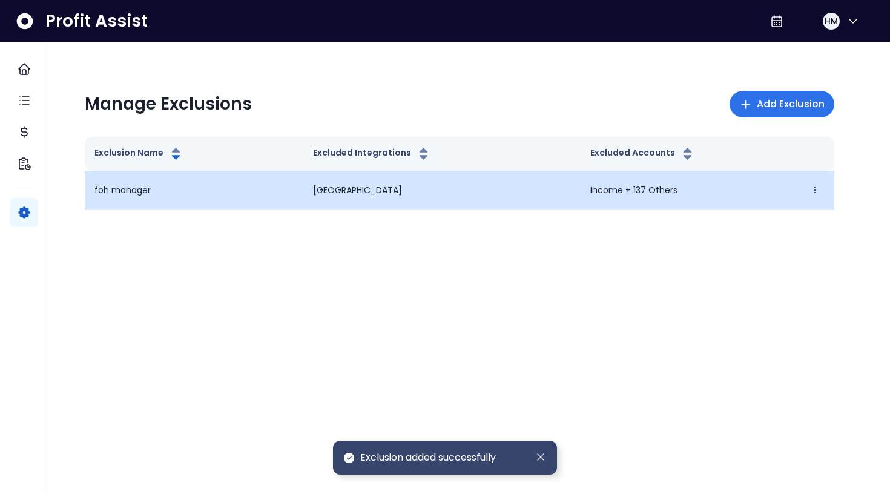
click at [135, 180] on td "foh manager" at bounding box center [194, 190] width 219 height 39
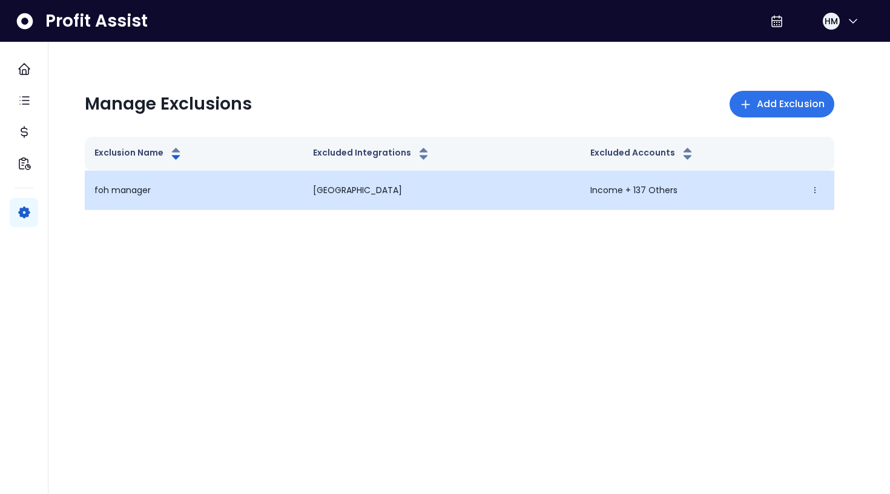
click at [139, 194] on p "foh manager" at bounding box center [122, 190] width 56 height 13
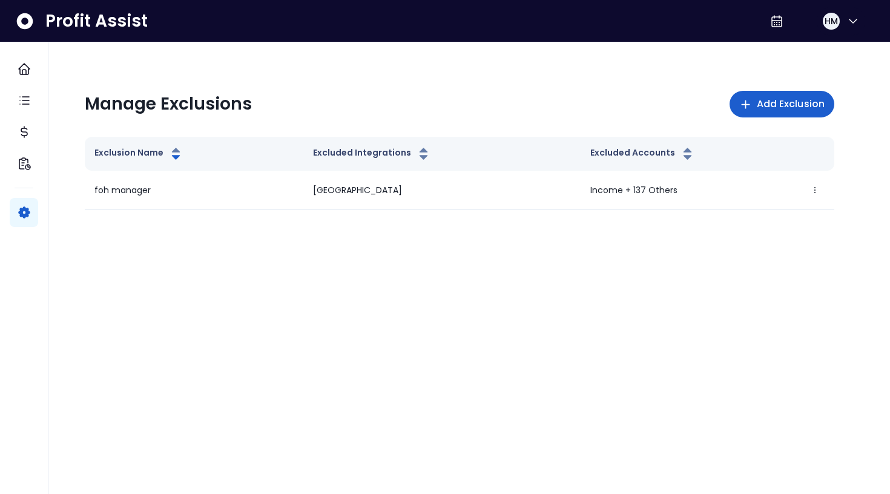
click at [802, 100] on span "Add Exclusion" at bounding box center [791, 104] width 68 height 15
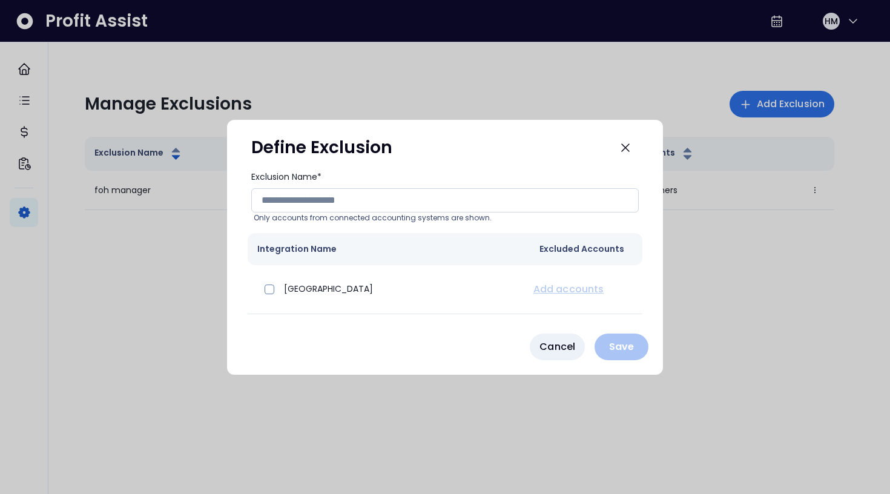
click at [443, 202] on input "Exclusion Name*" at bounding box center [444, 200] width 387 height 24
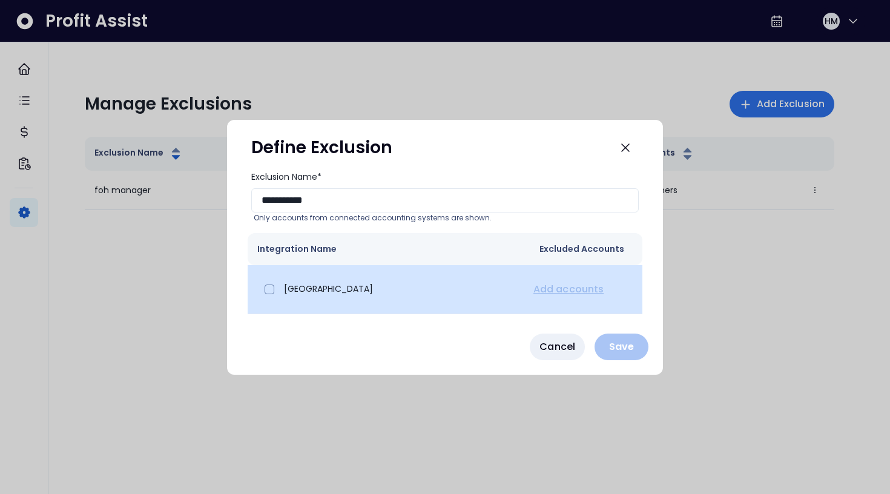
type input "**********"
click at [279, 294] on div "[GEOGRAPHIC_DATA]" at bounding box center [384, 289] width 254 height 29
click at [265, 294] on div at bounding box center [269, 289] width 19 height 19
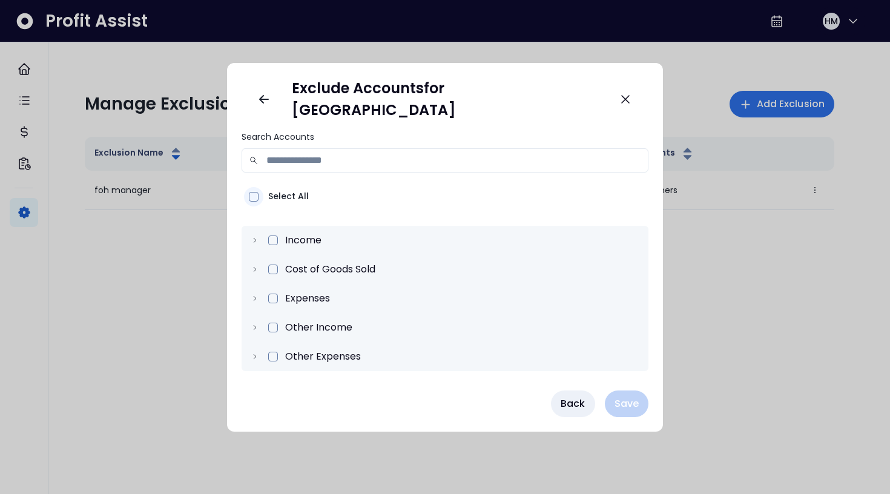
click at [258, 192] on span at bounding box center [254, 197] width 10 height 10
click at [259, 265] on icon at bounding box center [255, 269] width 8 height 8
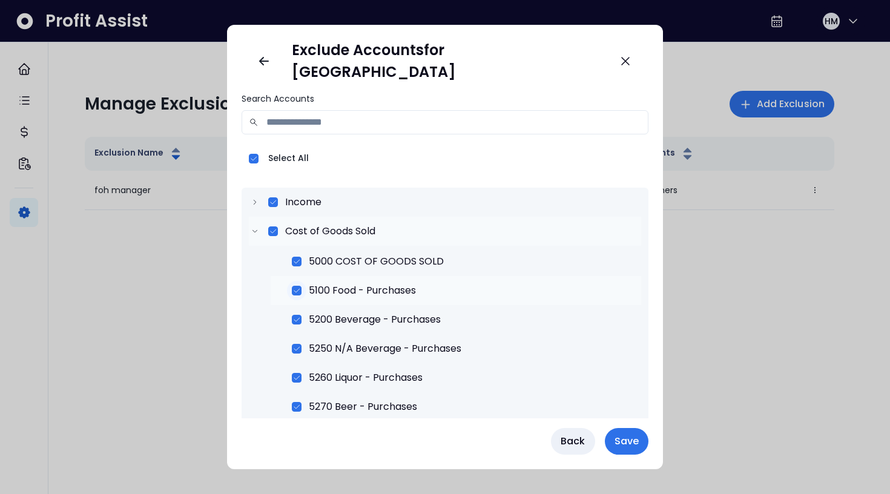
click at [301, 286] on icon at bounding box center [296, 290] width 8 height 8
click at [301, 315] on icon at bounding box center [296, 319] width 8 height 8
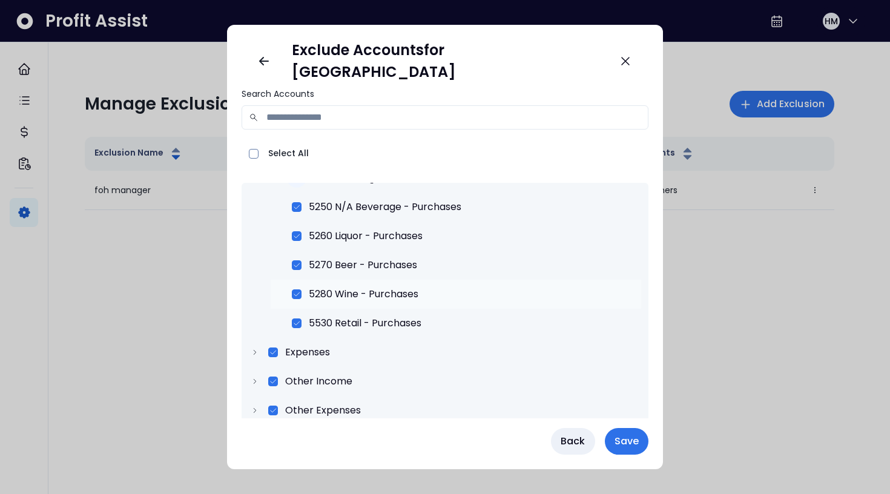
scroll to position [4, 0]
click at [259, 349] on icon at bounding box center [255, 353] width 8 height 8
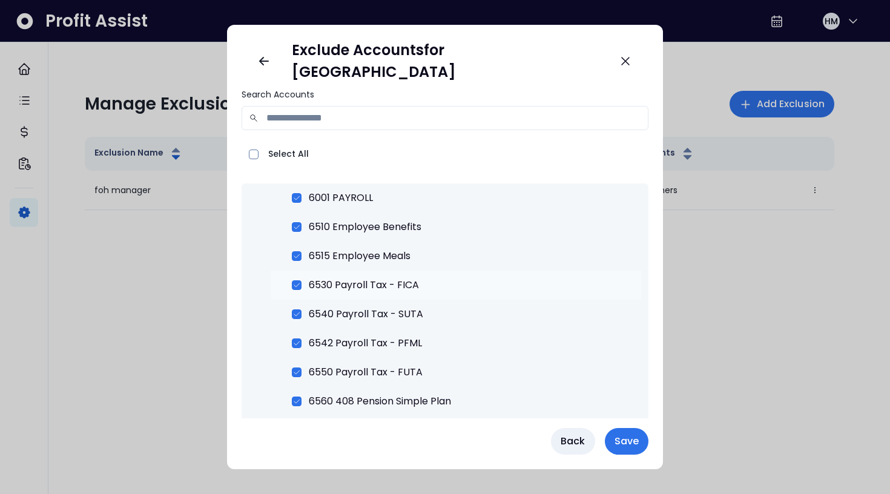
scroll to position [700, 0]
click at [301, 251] on icon at bounding box center [296, 255] width 8 height 8
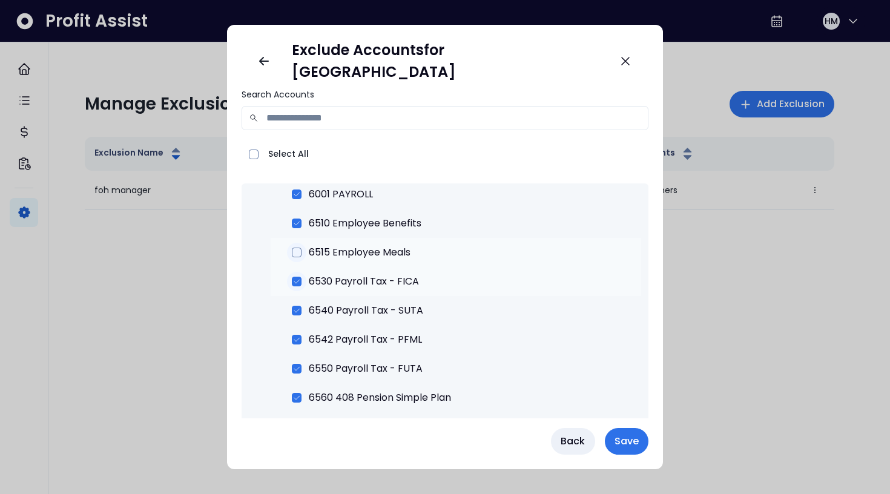
scroll to position [703, 0]
click at [301, 248] on span at bounding box center [297, 253] width 10 height 10
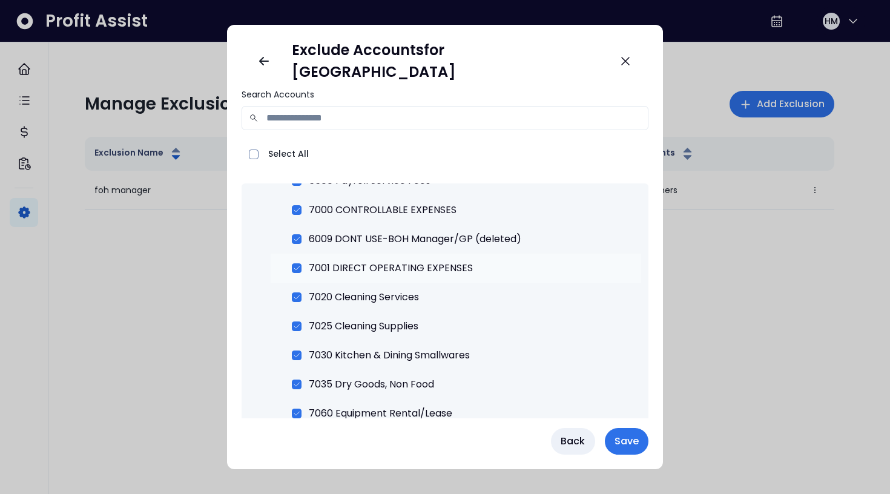
scroll to position [983, 0]
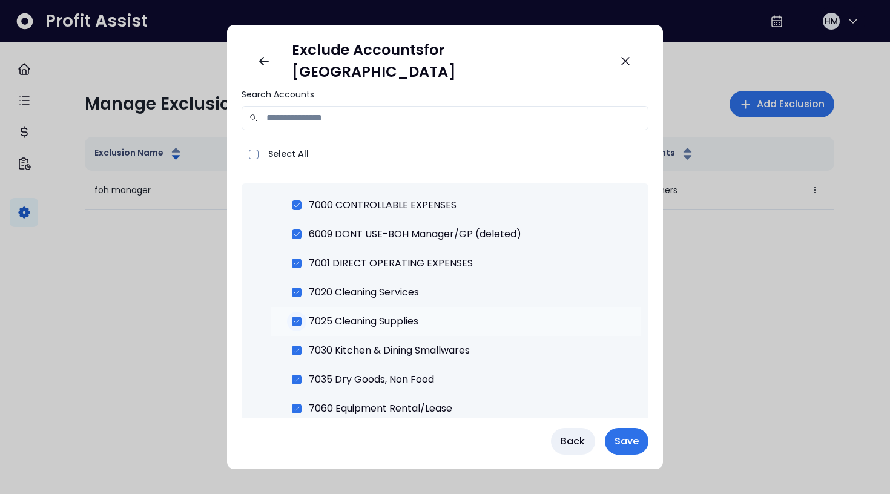
click at [301, 317] on icon at bounding box center [296, 321] width 8 height 8
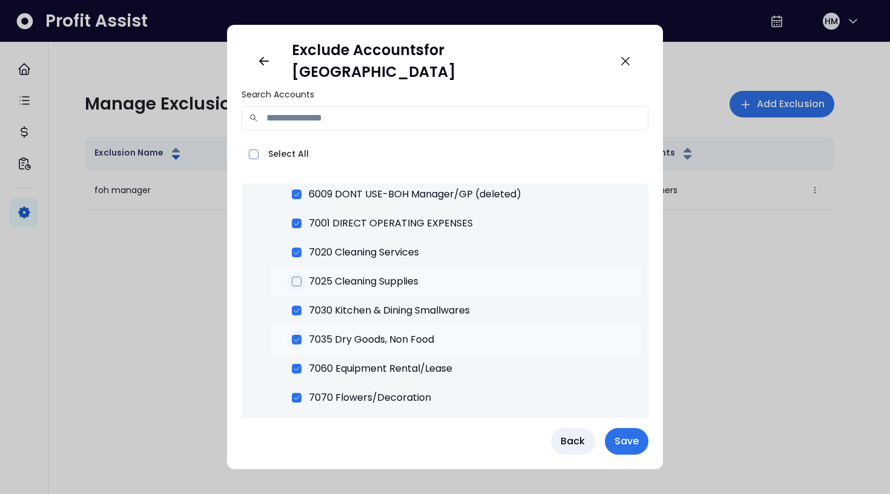
scroll to position [1024, 0]
click at [301, 334] on icon at bounding box center [296, 338] width 8 height 8
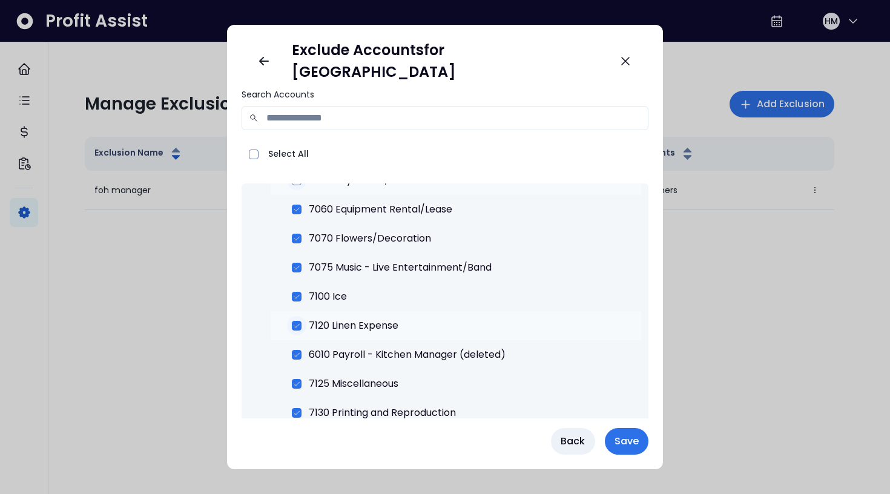
click at [301, 321] on icon at bounding box center [296, 325] width 8 height 8
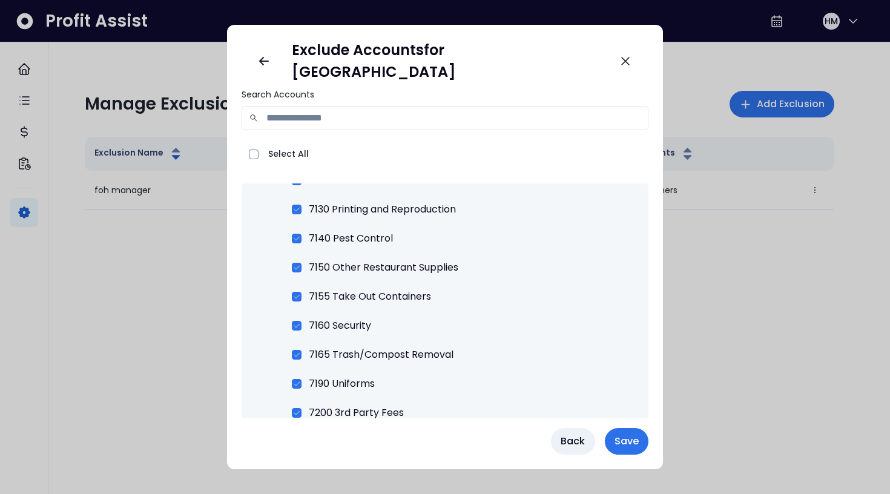
scroll to position [1386, 0]
click at [301, 292] on icon at bounding box center [296, 296] width 8 height 8
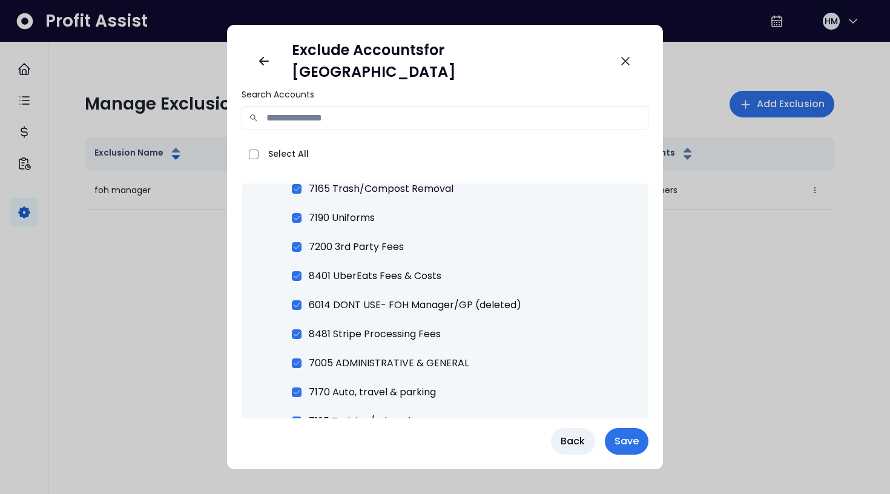
scroll to position [1554, 0]
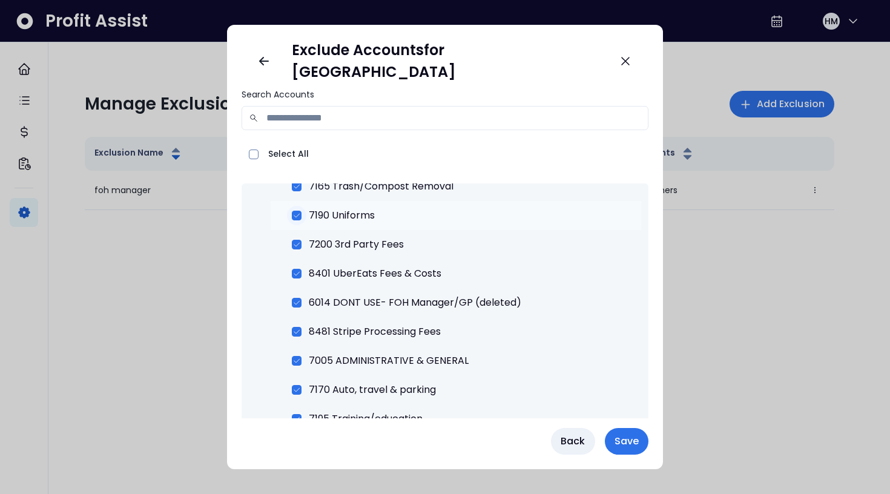
click at [301, 211] on span at bounding box center [297, 216] width 10 height 10
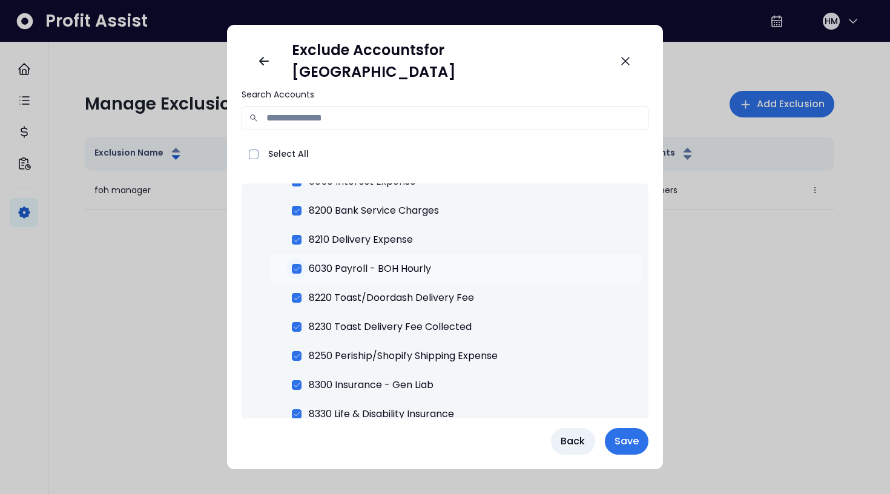
scroll to position [2868, 0]
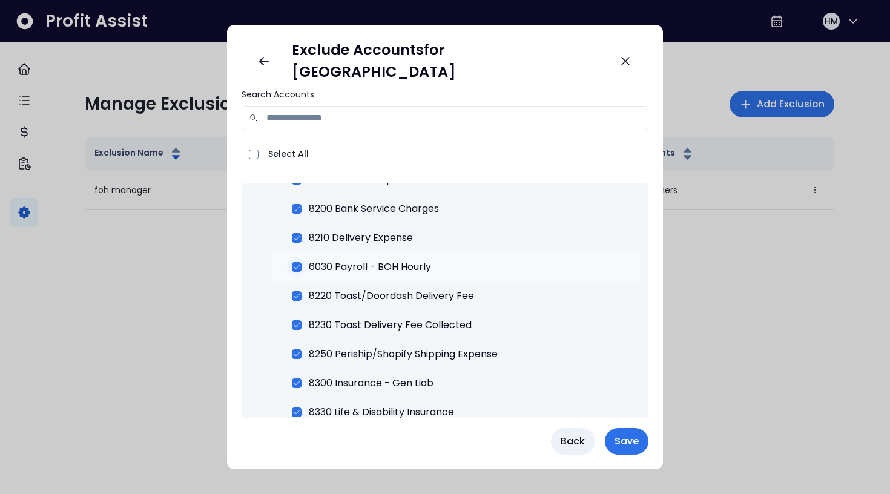
click at [301, 262] on span at bounding box center [297, 267] width 10 height 10
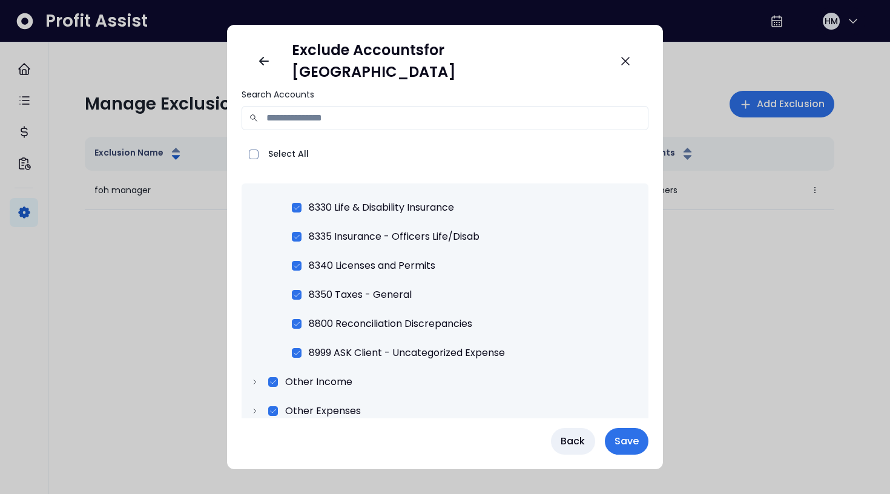
scroll to position [3073, 0]
click at [614, 440] on span "Save" at bounding box center [626, 441] width 24 height 15
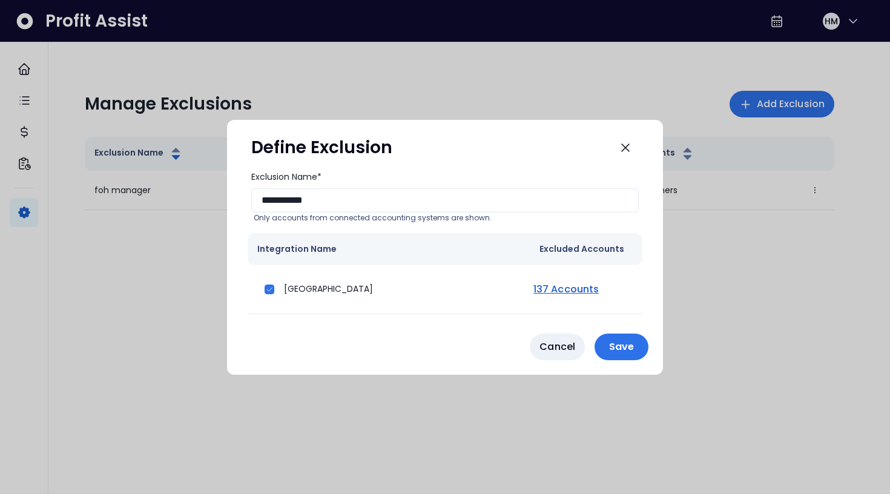
scroll to position [0, 0]
click at [624, 346] on p "Save" at bounding box center [621, 347] width 39 height 12
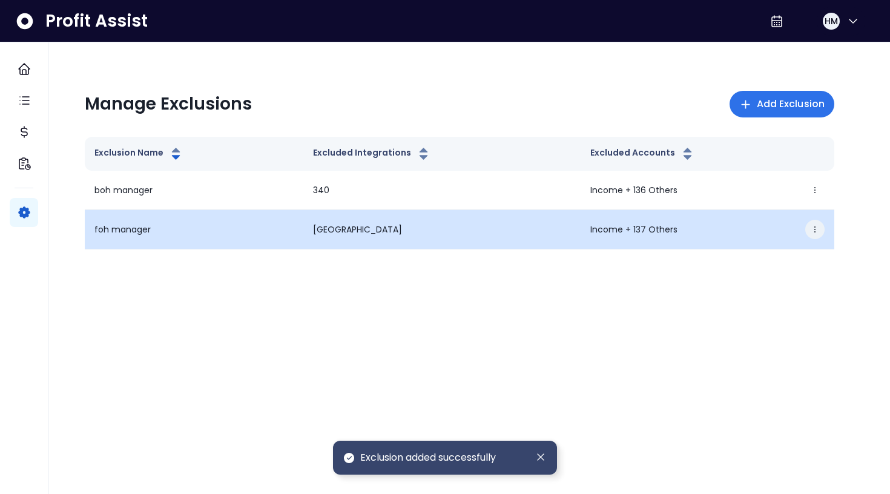
click at [816, 228] on icon "button" at bounding box center [815, 229] width 8 height 8
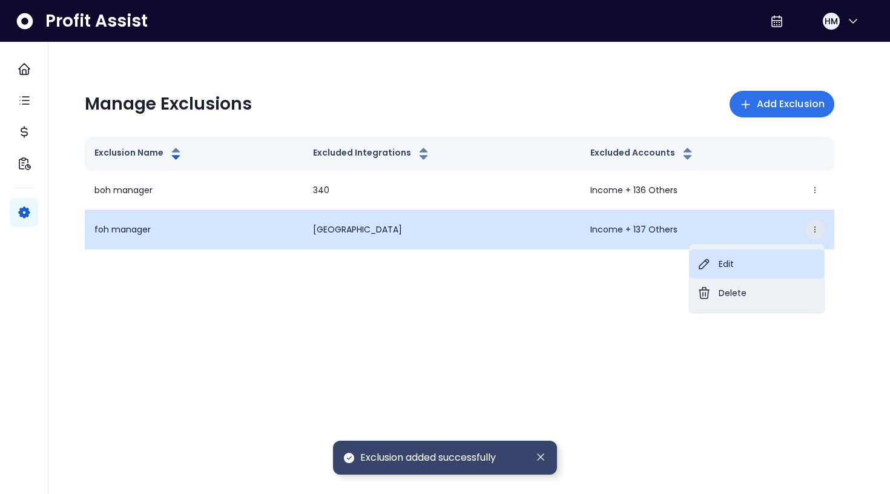
click at [742, 269] on button "Edit" at bounding box center [756, 263] width 134 height 29
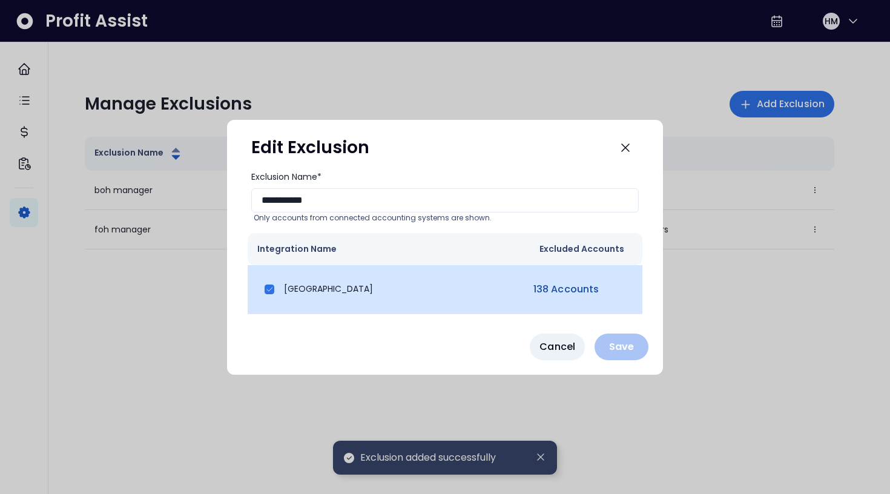
click at [568, 288] on link "138 Accounts" at bounding box center [566, 289] width 70 height 15
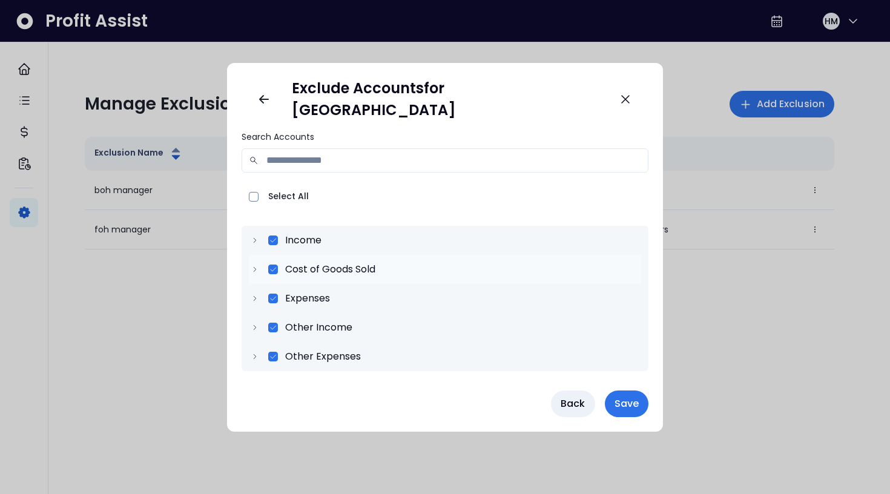
click at [256, 267] on icon at bounding box center [255, 269] width 2 height 4
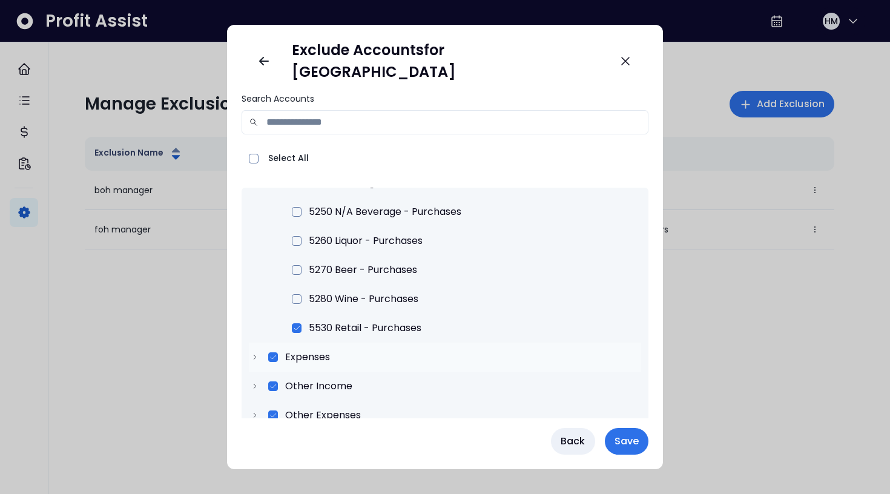
scroll to position [137, 0]
click at [259, 353] on icon at bounding box center [255, 357] width 8 height 8
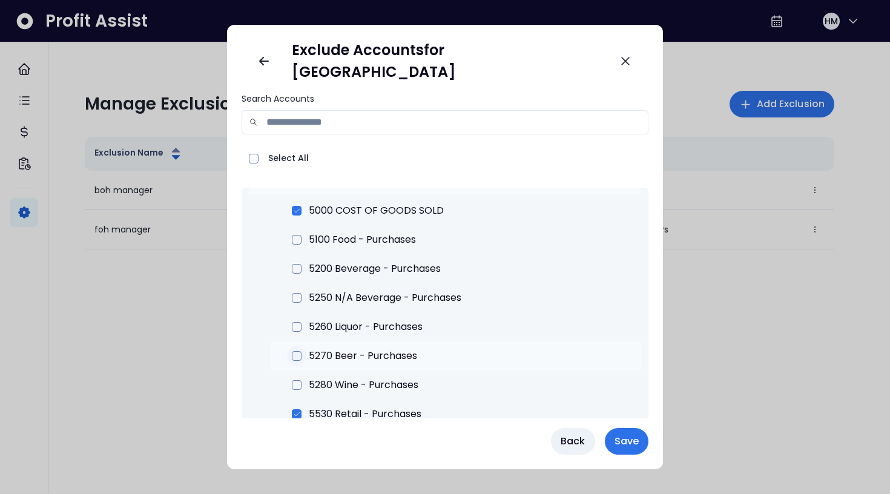
scroll to position [57, 0]
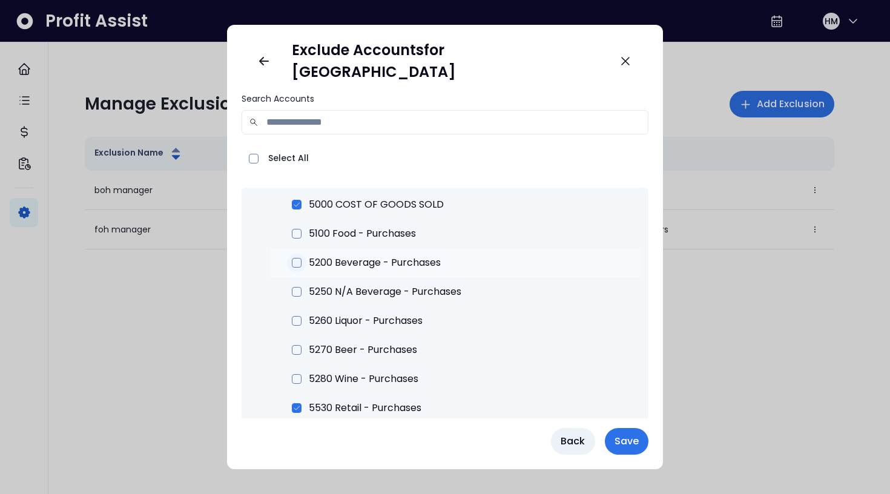
click at [301, 258] on span at bounding box center [297, 263] width 10 height 10
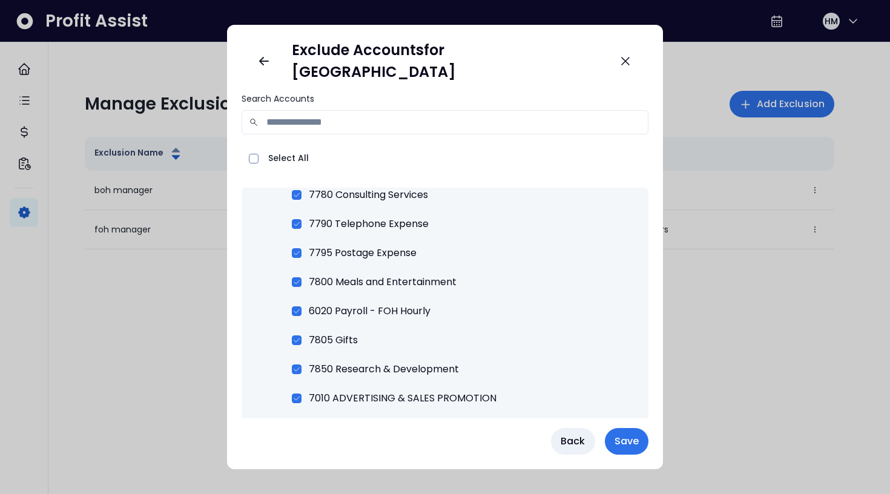
scroll to position [2185, 0]
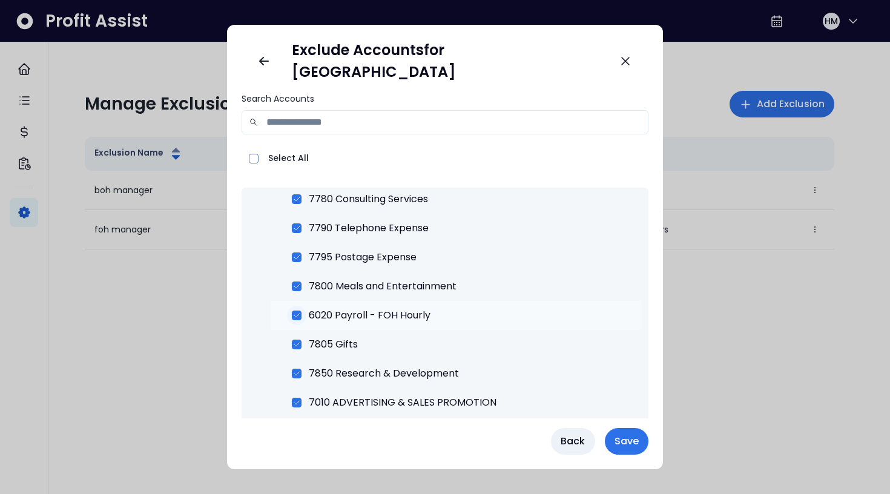
click at [301, 311] on icon at bounding box center [296, 315] width 8 height 8
click at [614, 438] on span "Save" at bounding box center [626, 441] width 24 height 15
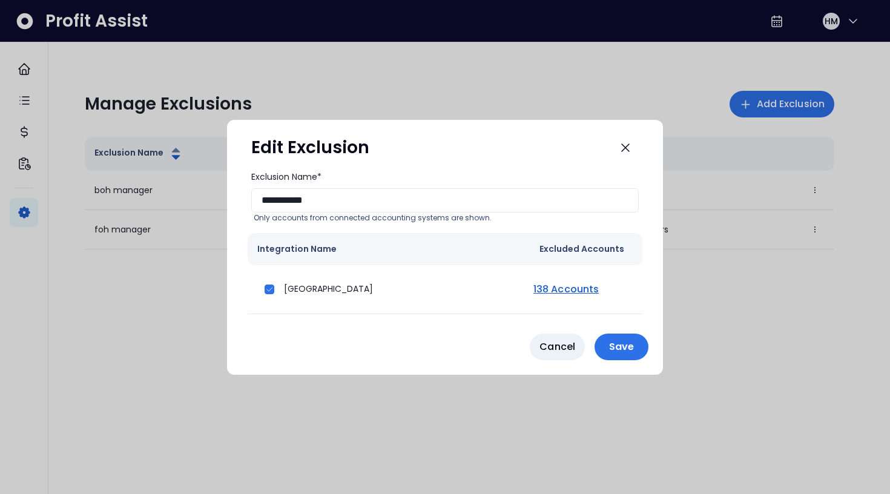
click at [618, 348] on p "Save" at bounding box center [621, 347] width 39 height 12
